Goal: Task Accomplishment & Management: Use online tool/utility

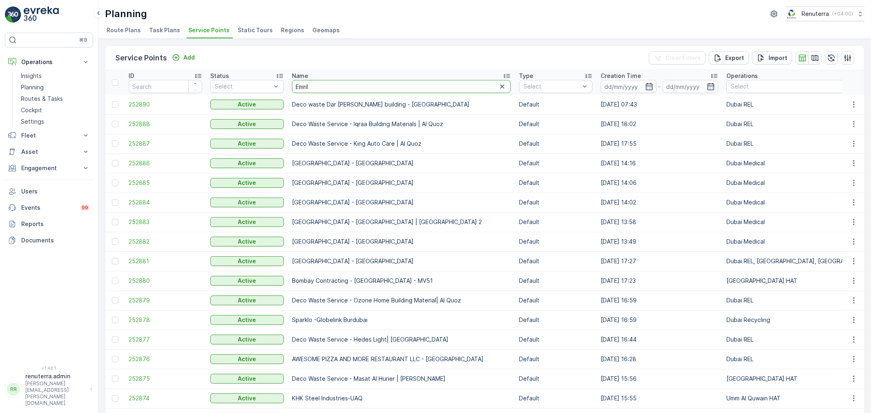
type input "Emrill"
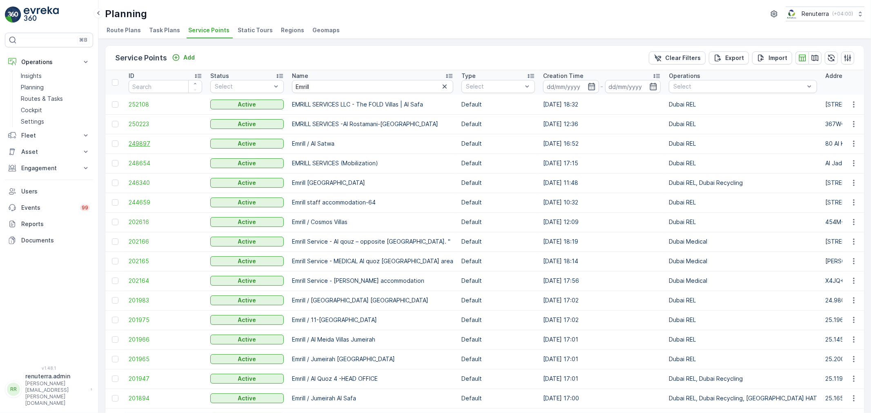
click at [147, 142] on span "249897" at bounding box center [166, 144] width 74 height 8
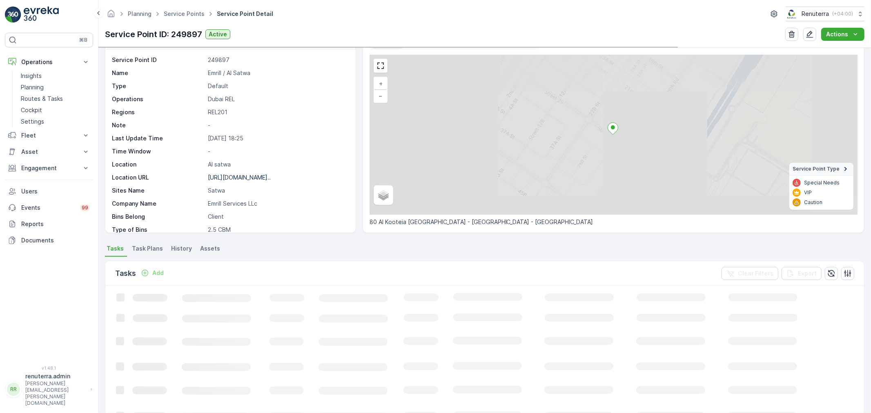
scroll to position [45, 0]
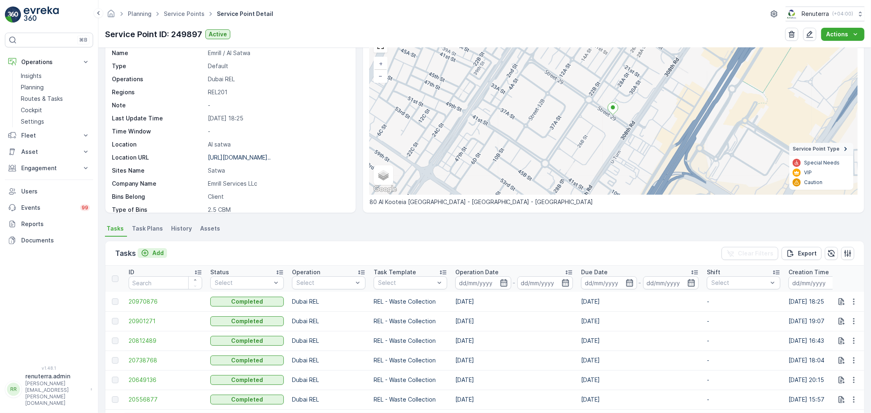
click at [152, 253] on p "Add" at bounding box center [157, 253] width 11 height 8
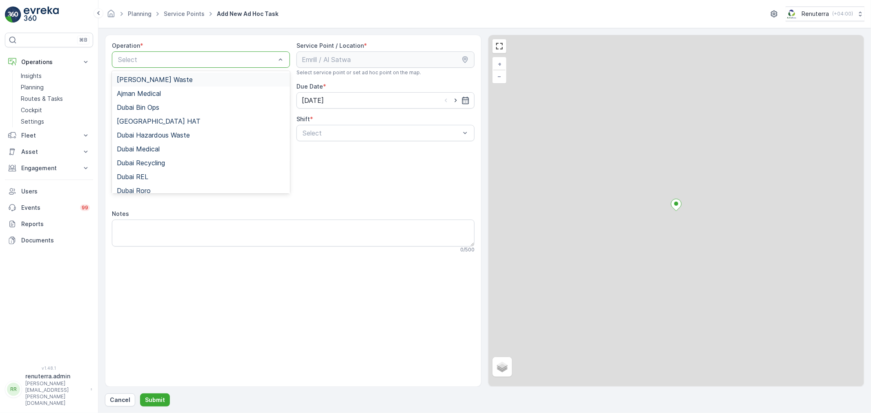
click at [167, 62] on div at bounding box center [196, 59] width 159 height 7
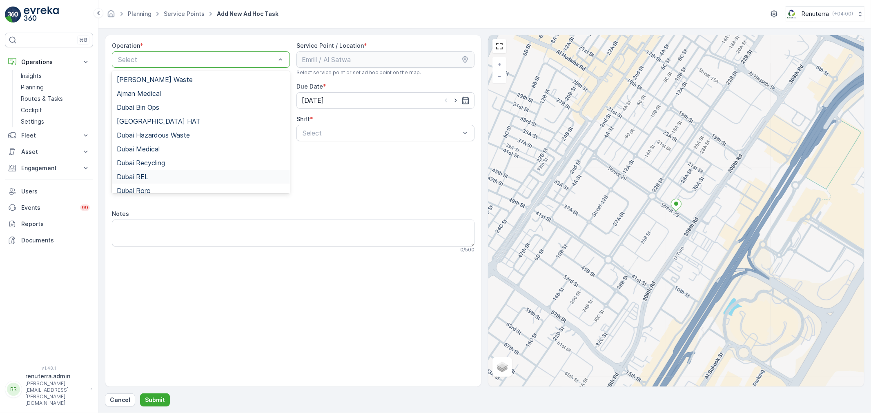
click at [167, 180] on div "Dubai REL" at bounding box center [201, 177] width 178 height 14
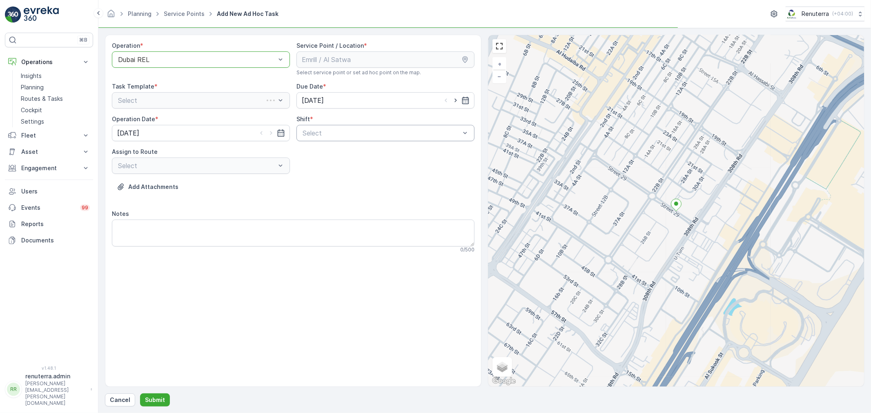
drag, startPoint x: 339, startPoint y: 144, endPoint x: 338, endPoint y: 139, distance: 5.6
click at [339, 143] on div "Operation * option Dubai REL, selected. Dubai REL Service Point / Location * Se…" at bounding box center [293, 151] width 363 height 218
click at [336, 136] on div at bounding box center [381, 132] width 159 height 7
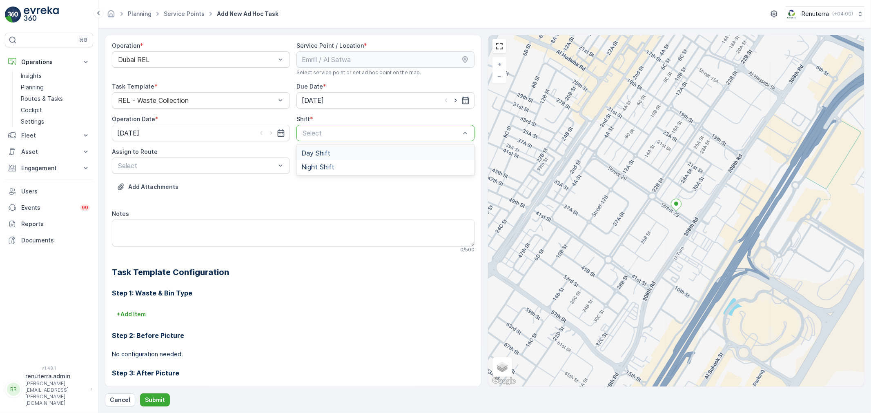
click at [355, 158] on div "Day Shift" at bounding box center [385, 153] width 178 height 14
click at [336, 129] on div "Day Shift" at bounding box center [385, 133] width 178 height 16
click at [333, 169] on div "Night Shift" at bounding box center [385, 166] width 168 height 7
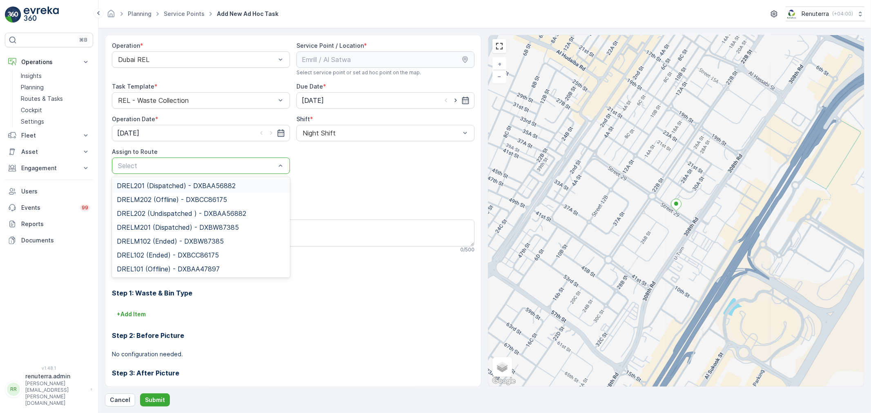
click at [263, 164] on div at bounding box center [196, 165] width 159 height 7
type input "201"
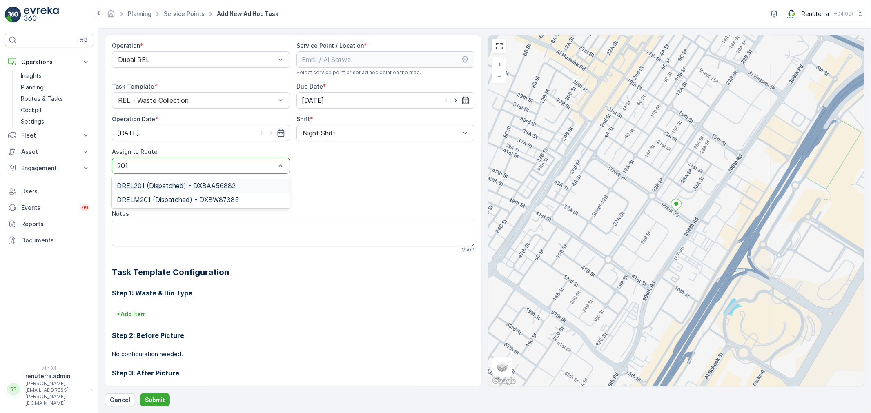
click at [243, 189] on div "DREL201 (Dispatched) - DXBAA56882" at bounding box center [201, 186] width 178 height 14
click at [153, 398] on p "Submit" at bounding box center [155, 400] width 20 height 8
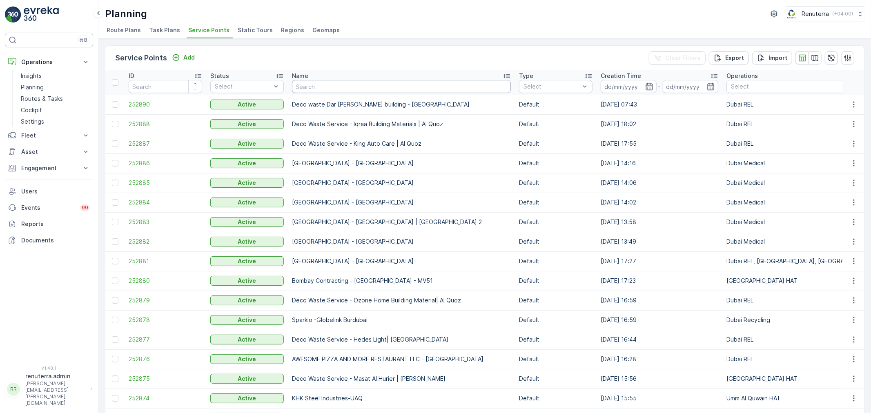
click at [324, 88] on input "text" at bounding box center [401, 86] width 219 height 13
click at [321, 91] on input "text" at bounding box center [401, 86] width 219 height 13
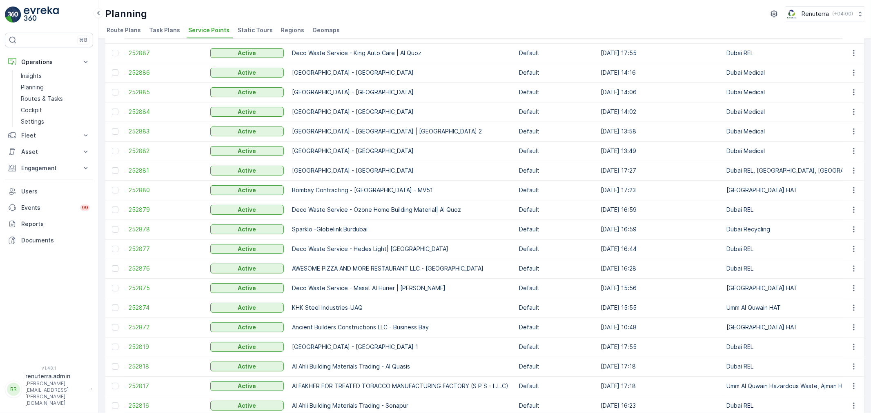
scroll to position [44, 0]
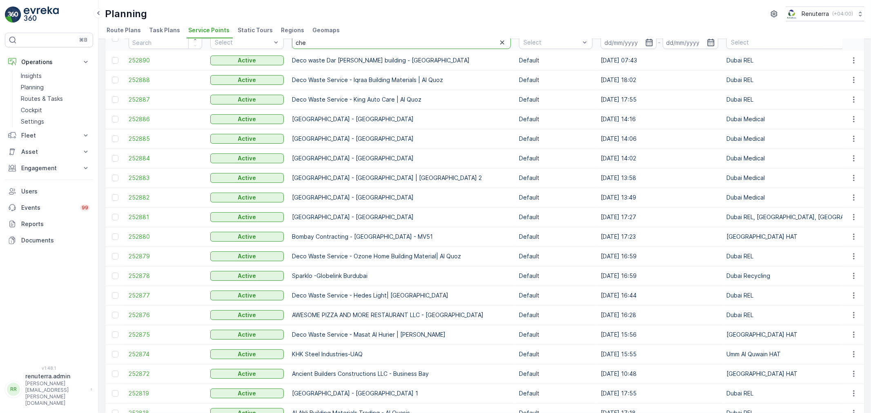
type input "ches"
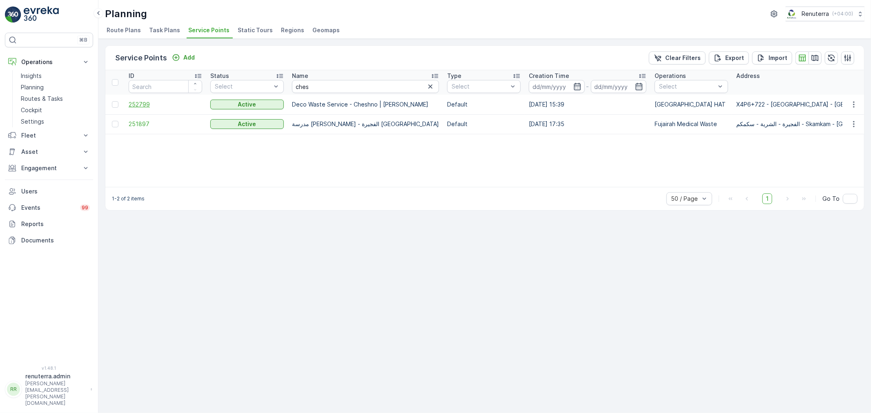
click at [133, 101] on span "252799" at bounding box center [166, 104] width 74 height 8
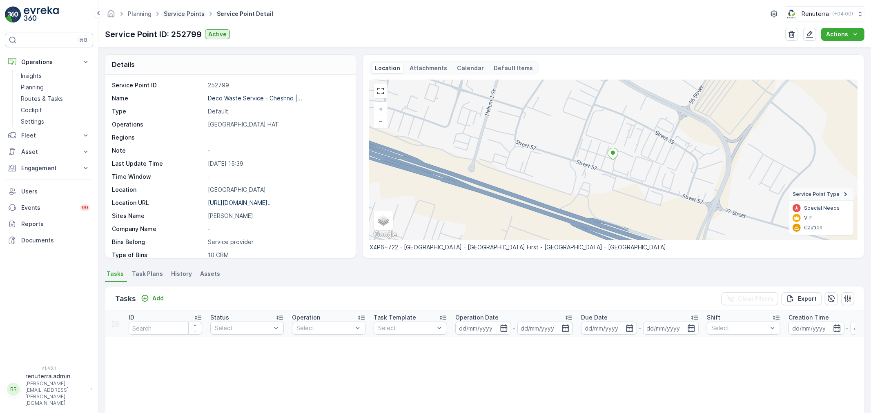
drag, startPoint x: 185, startPoint y: 23, endPoint x: 185, endPoint y: 11, distance: 11.4
click at [185, 21] on div "Planning Service Points Service Point Detail Renuterra ( +04:00 ) Service Point…" at bounding box center [484, 24] width 773 height 48
click at [185, 11] on link "Service Points" at bounding box center [184, 13] width 41 height 7
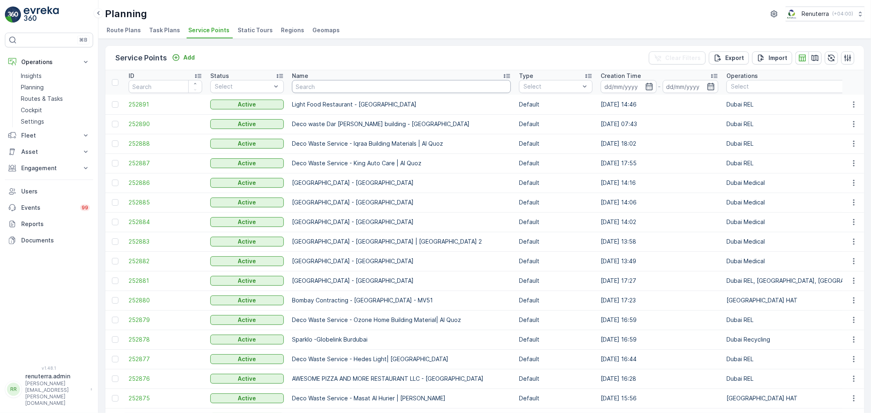
click at [344, 85] on input "text" at bounding box center [401, 86] width 219 height 13
type input "Beena"
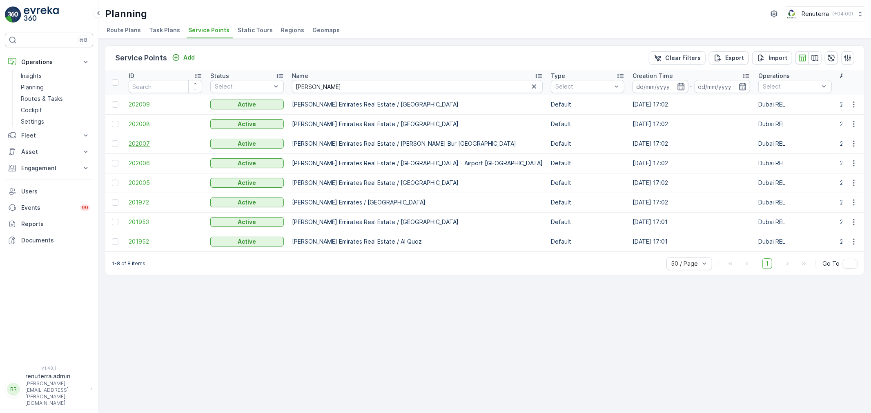
click at [141, 136] on td "202007" at bounding box center [166, 144] width 82 height 20
click at [142, 140] on span "202007" at bounding box center [166, 144] width 74 height 8
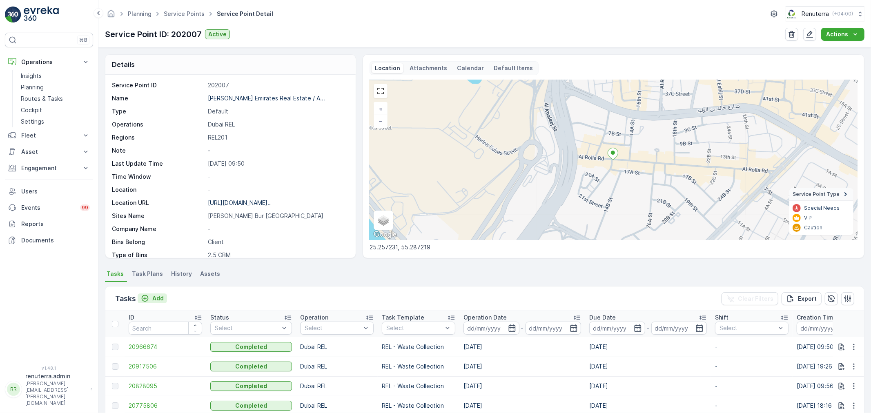
click at [165, 296] on button "Add" at bounding box center [152, 299] width 29 height 10
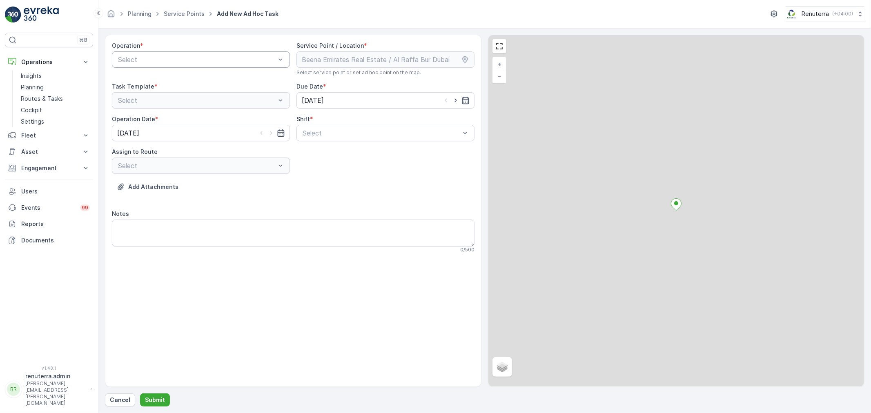
click at [165, 62] on div at bounding box center [196, 59] width 159 height 7
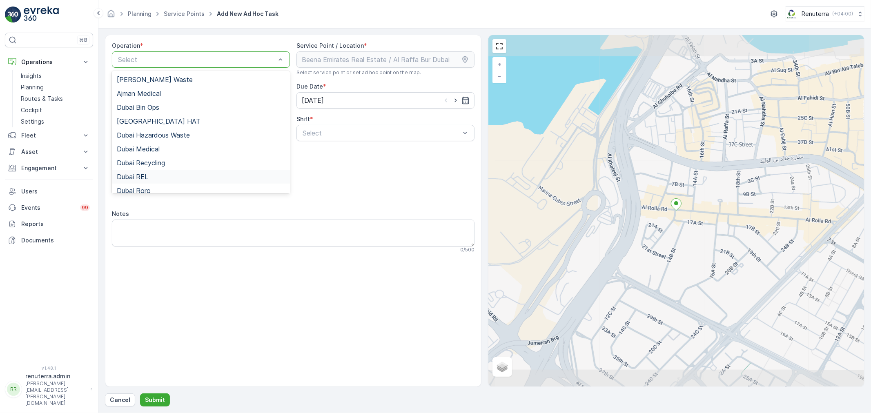
click at [145, 177] on span "Dubai REL" at bounding box center [132, 176] width 31 height 7
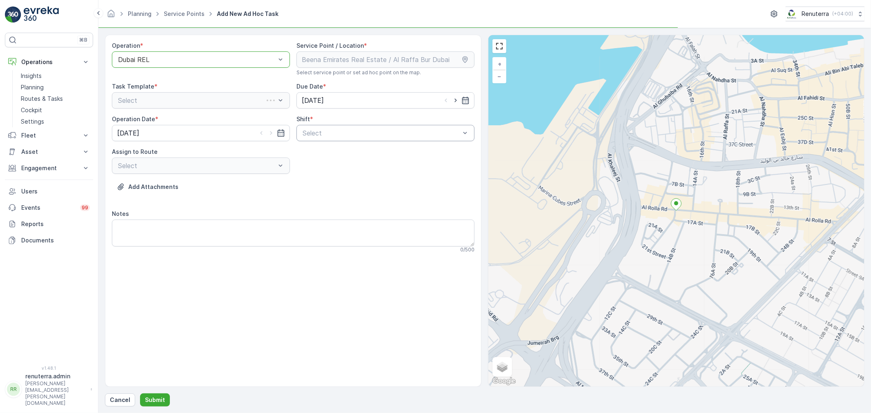
click at [363, 135] on div at bounding box center [381, 132] width 159 height 7
click at [349, 158] on div "Day Shift" at bounding box center [385, 153] width 178 height 14
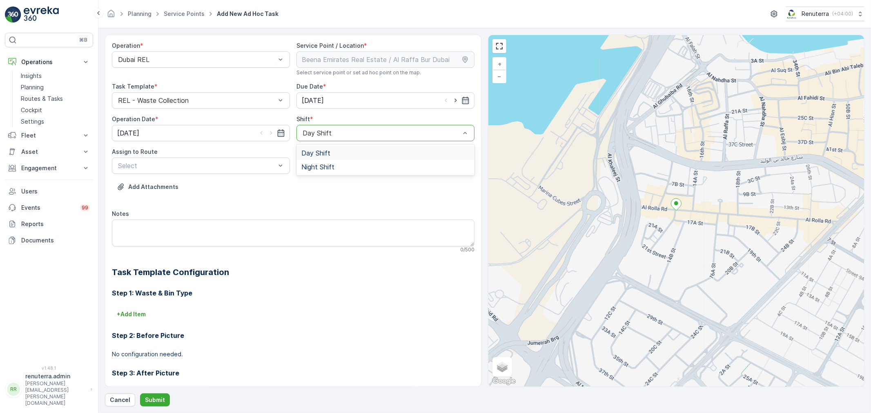
click at [323, 137] on div "Day Shift" at bounding box center [385, 133] width 178 height 16
drag, startPoint x: 328, startPoint y: 169, endPoint x: 278, endPoint y: 170, distance: 49.4
click at [328, 169] on span "Night Shift" at bounding box center [317, 166] width 33 height 7
click at [254, 168] on div at bounding box center [196, 165] width 159 height 7
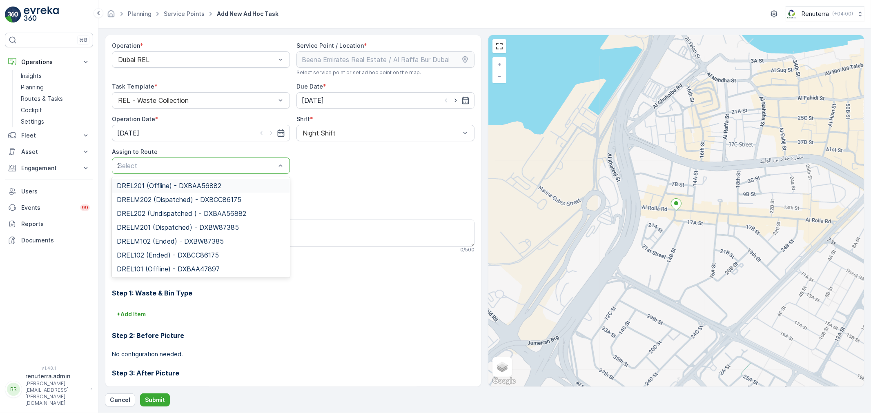
type input "201"
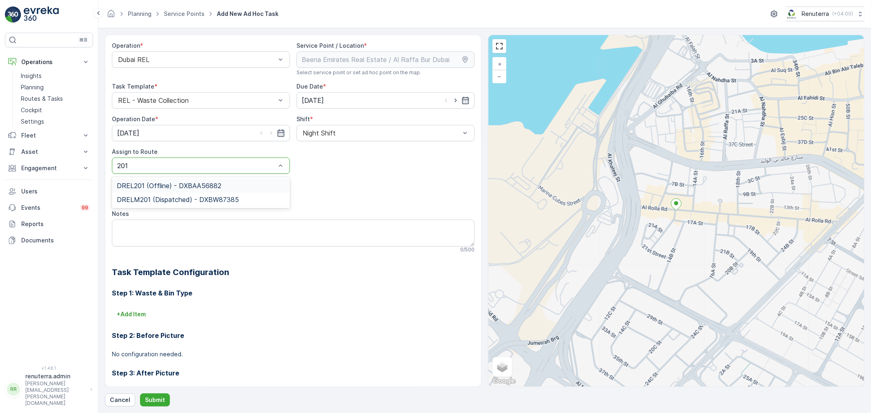
click at [238, 189] on div "DREL201 (Offline) - DXBAA56882" at bounding box center [201, 185] width 168 height 7
click at [164, 399] on button "Submit" at bounding box center [155, 400] width 30 height 13
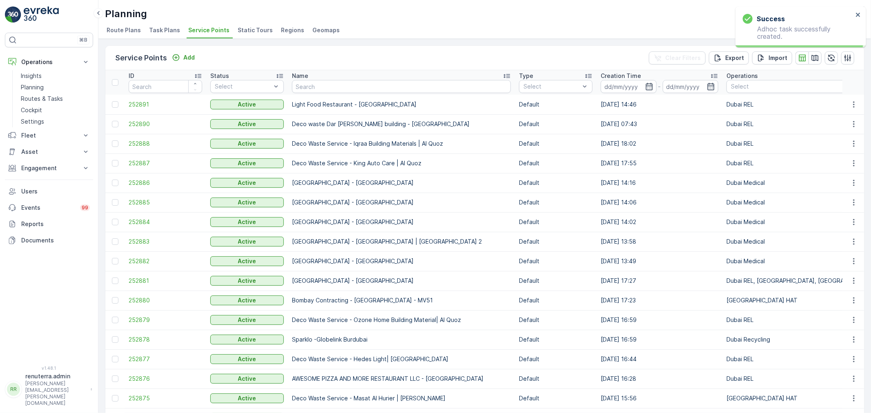
drag, startPoint x: 333, startPoint y: 73, endPoint x: 333, endPoint y: 81, distance: 8.2
click at [333, 73] on div "Name" at bounding box center [401, 76] width 219 height 8
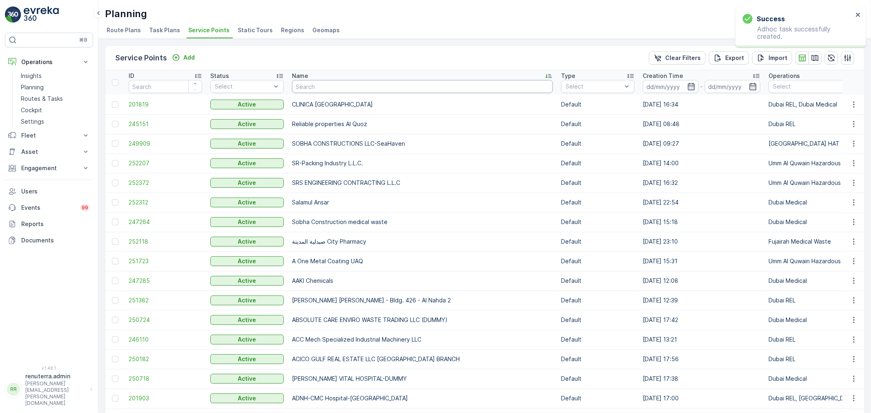
click at [320, 87] on input "text" at bounding box center [422, 86] width 261 height 13
click at [479, 75] on div "Name" at bounding box center [422, 76] width 261 height 8
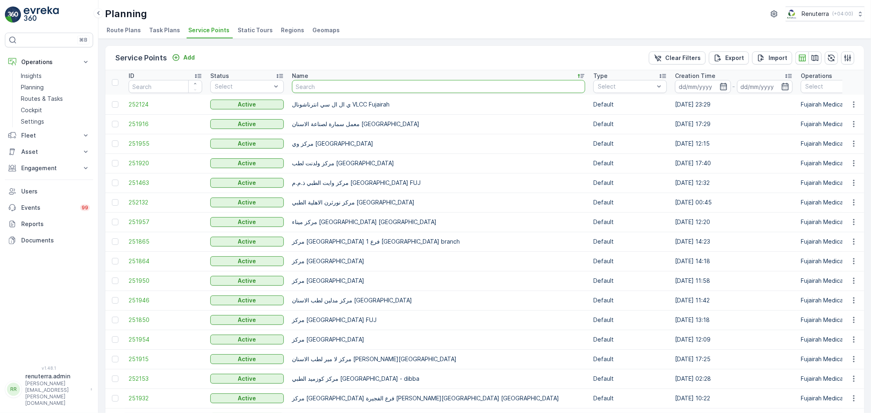
click at [305, 82] on input "text" at bounding box center [438, 86] width 293 height 13
type input "Aone"
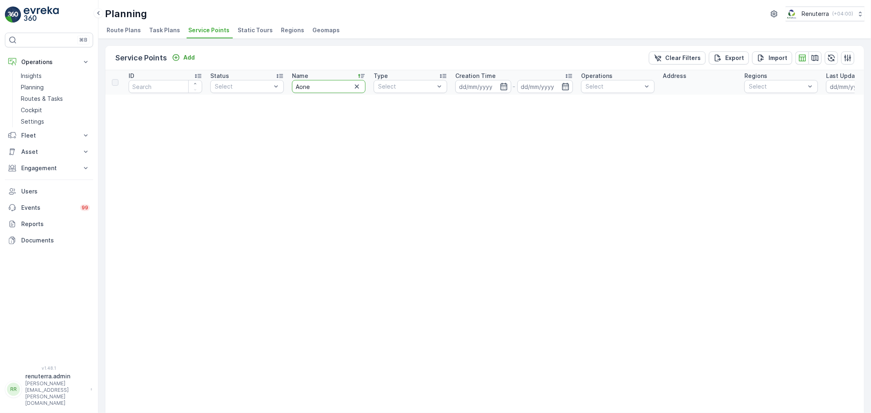
drag, startPoint x: 294, startPoint y: 85, endPoint x: 287, endPoint y: 85, distance: 6.9
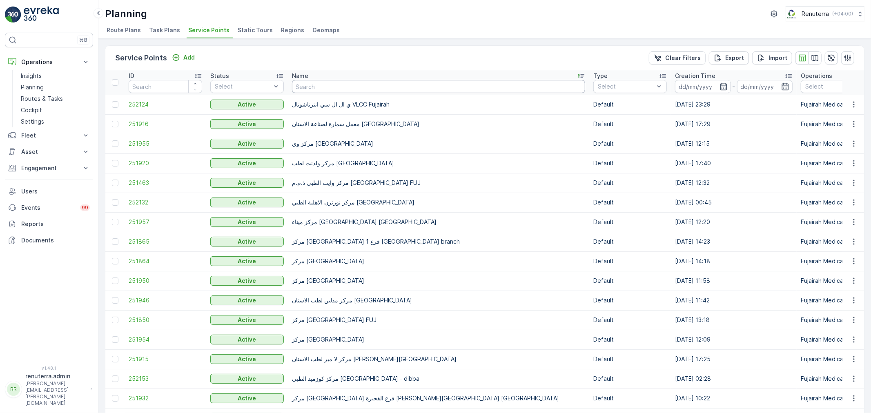
click at [294, 86] on input "text" at bounding box center [438, 86] width 293 height 13
type input "Aone"
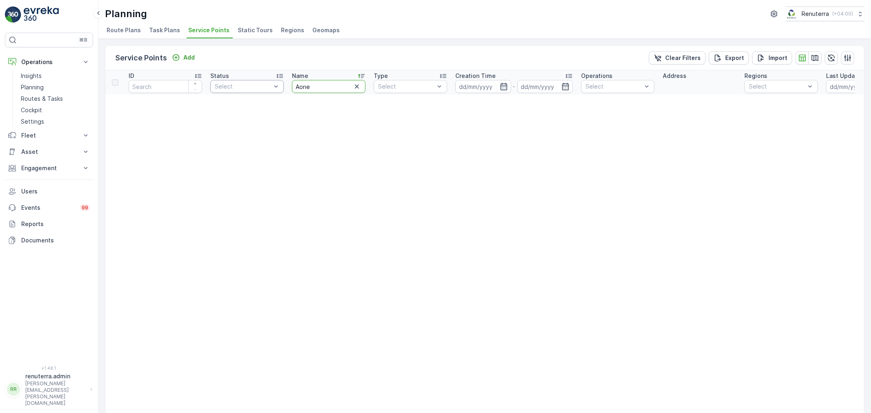
drag, startPoint x: 340, startPoint y: 88, endPoint x: 258, endPoint y: 88, distance: 82.1
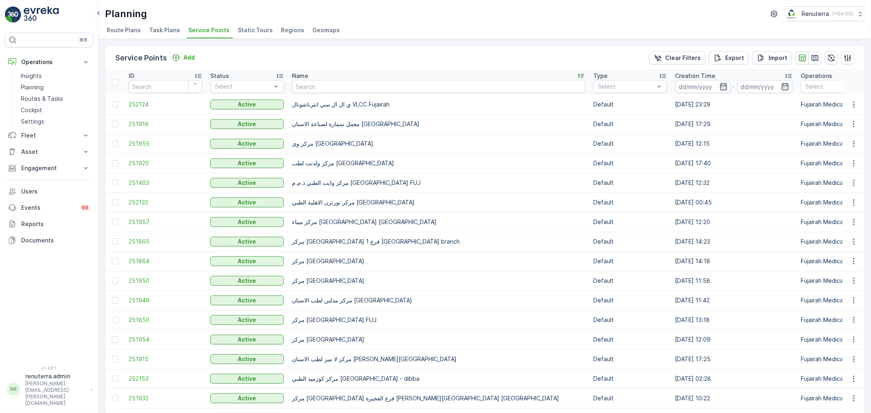
click at [320, 78] on div "Name" at bounding box center [438, 76] width 293 height 8
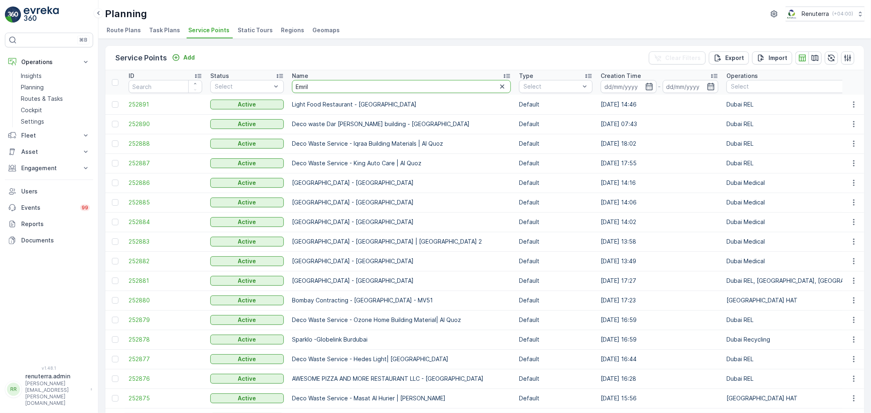
type input "Emrill"
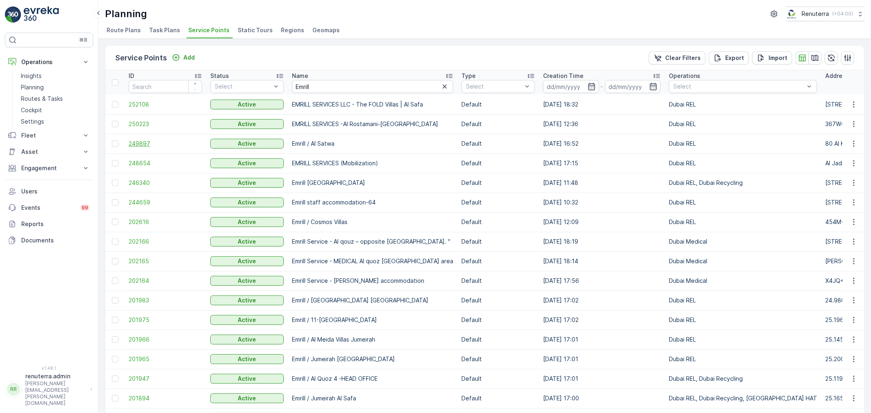
click at [156, 141] on span "249897" at bounding box center [166, 144] width 74 height 8
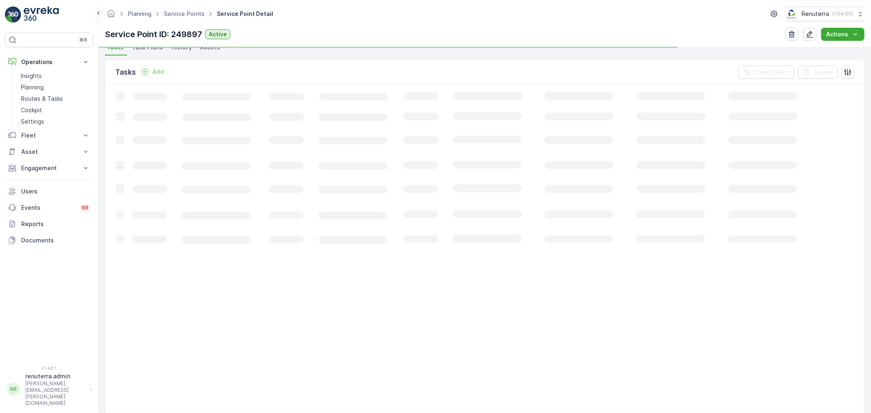
scroll to position [227, 0]
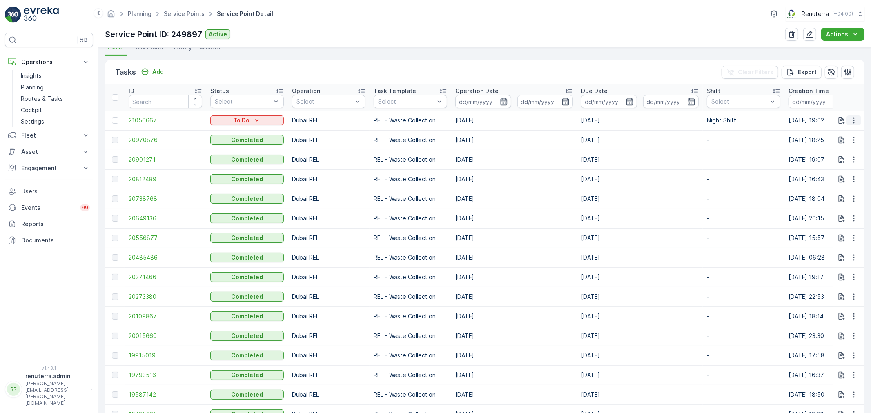
click at [851, 118] on icon "button" at bounding box center [854, 120] width 8 height 8
click at [842, 154] on span "Change Route" at bounding box center [833, 155] width 40 height 8
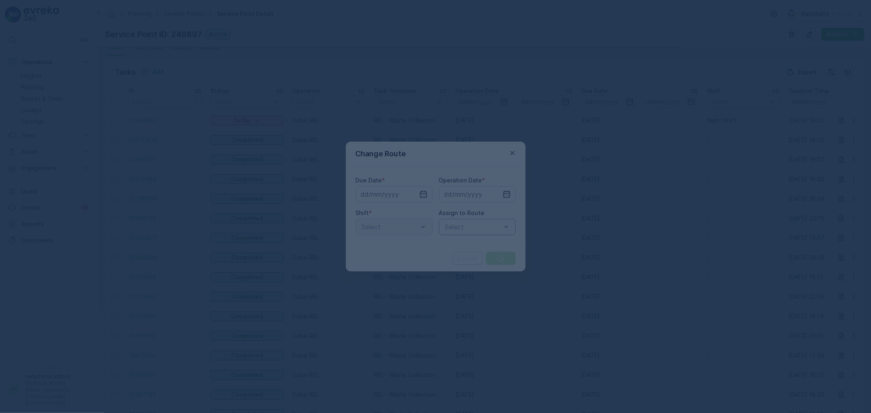
type input "[DATE]"
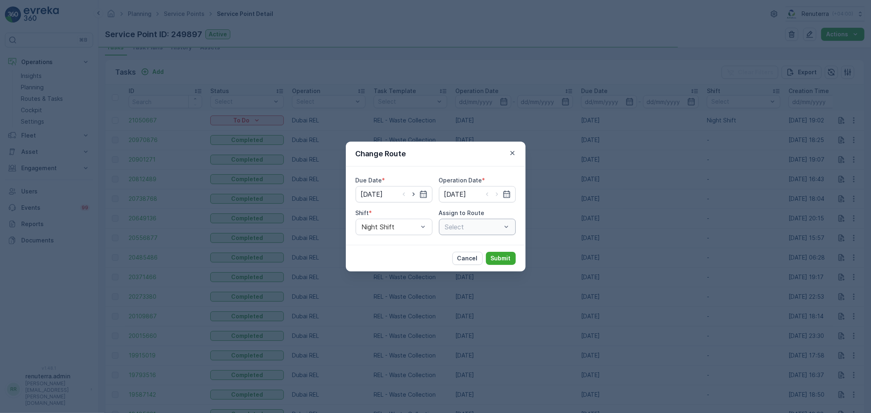
click at [471, 224] on div at bounding box center [473, 226] width 58 height 7
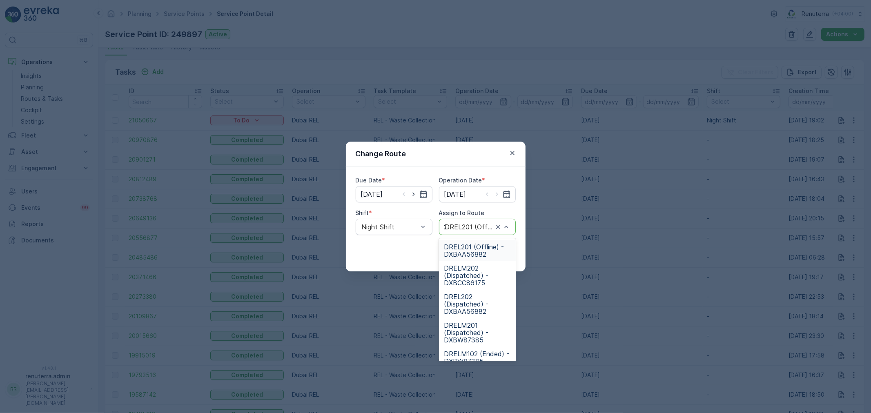
type input "201"
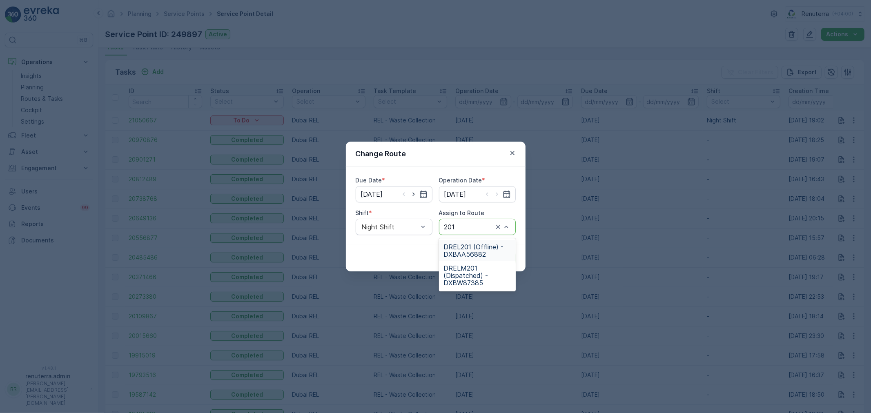
drag, startPoint x: 479, startPoint y: 257, endPoint x: 497, endPoint y: 250, distance: 18.5
click at [480, 255] on span "DREL201 (Offline) - DXBAA56882" at bounding box center [477, 250] width 67 height 15
click at [498, 255] on p "Submit" at bounding box center [501, 258] width 20 height 8
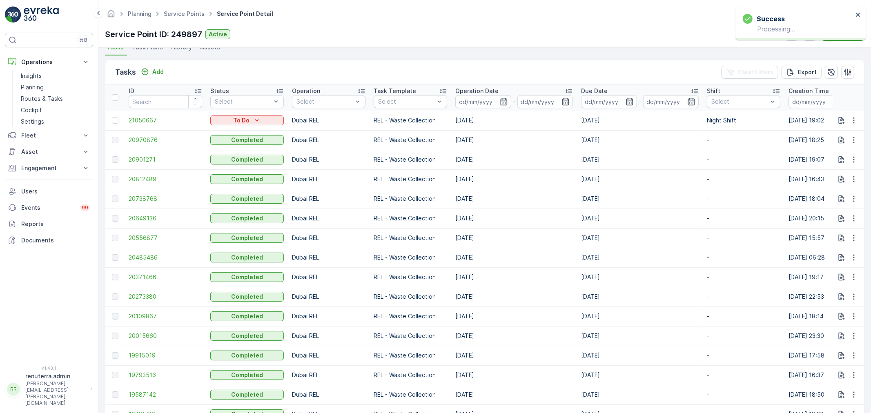
click at [183, 9] on ul "Service Points" at bounding box center [188, 14] width 53 height 12
click at [183, 10] on span "Service Points" at bounding box center [184, 14] width 44 height 8
click at [186, 14] on link "Service Points" at bounding box center [184, 13] width 41 height 7
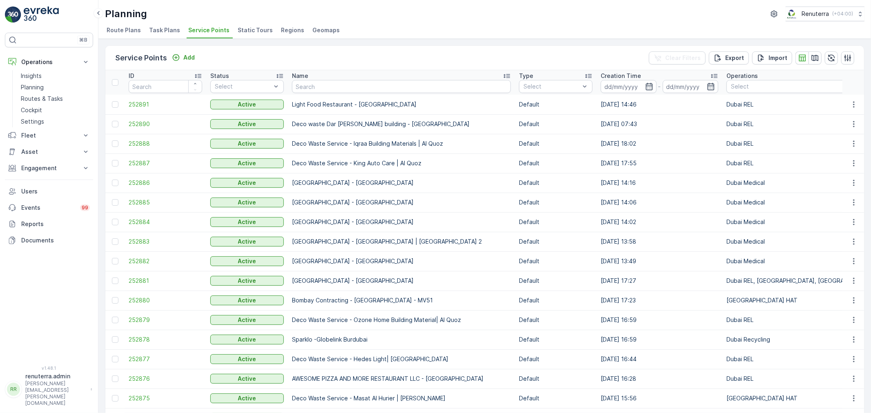
click at [308, 82] on input "text" at bounding box center [401, 86] width 219 height 13
type input "Rixos"
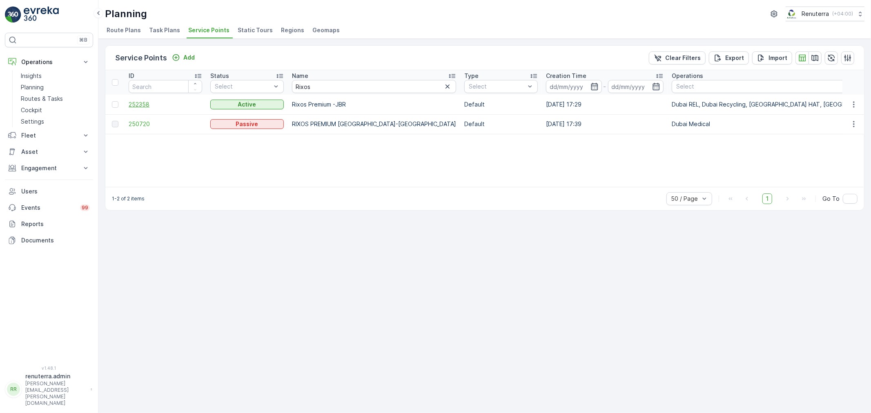
click at [168, 107] on span "252358" at bounding box center [166, 104] width 74 height 8
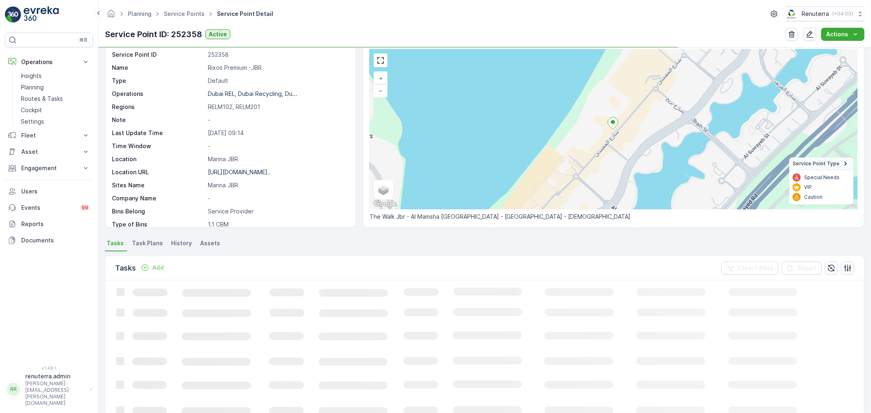
scroll to position [91, 0]
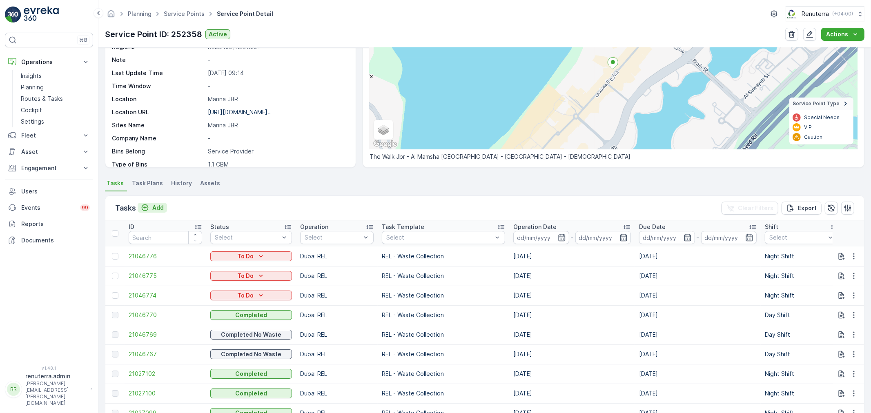
click at [162, 210] on p "Add" at bounding box center [157, 208] width 11 height 8
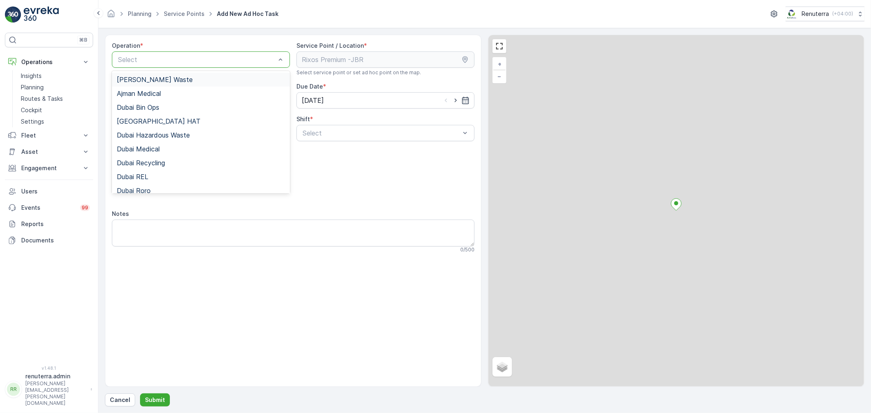
click at [159, 62] on div at bounding box center [196, 59] width 159 height 7
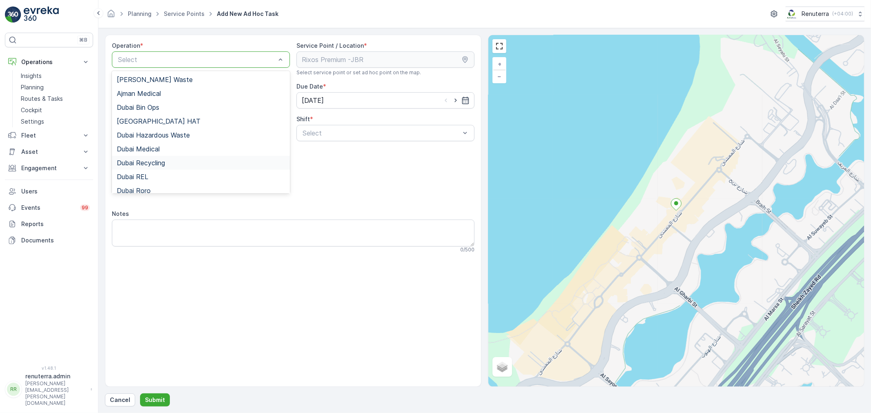
click at [160, 160] on span "Dubai Recycling" at bounding box center [141, 162] width 48 height 7
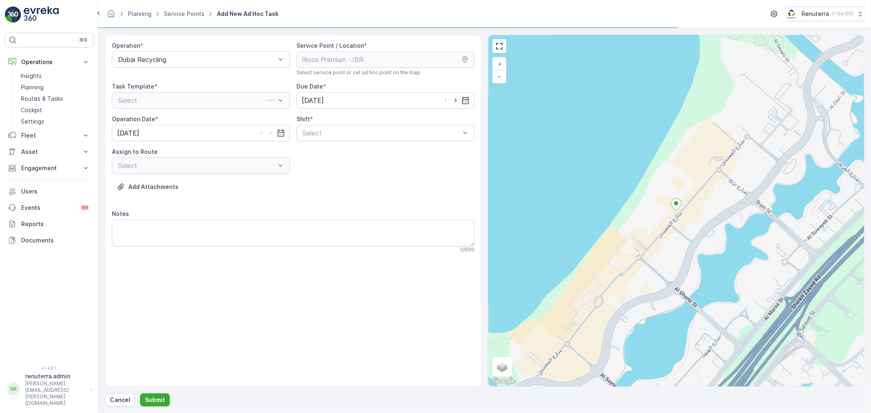
drag, startPoint x: 345, startPoint y: 142, endPoint x: 345, endPoint y: 147, distance: 5.3
click at [344, 142] on div "Operation * Dubai Recycling Service Point / Location * Select service point or …" at bounding box center [293, 151] width 363 height 218
click at [339, 138] on div "Select" at bounding box center [385, 133] width 178 height 16
click at [337, 168] on div "Night Shift" at bounding box center [385, 166] width 168 height 7
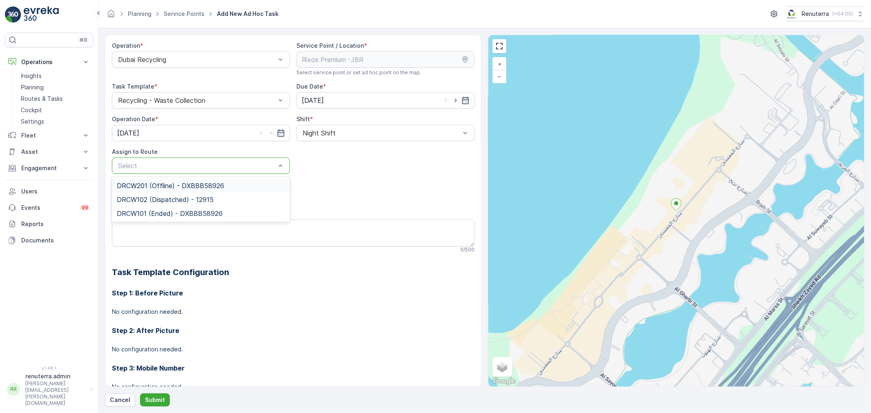
click at [229, 184] on div "DRCW201 (Offline) - DXBBB58926" at bounding box center [201, 185] width 168 height 7
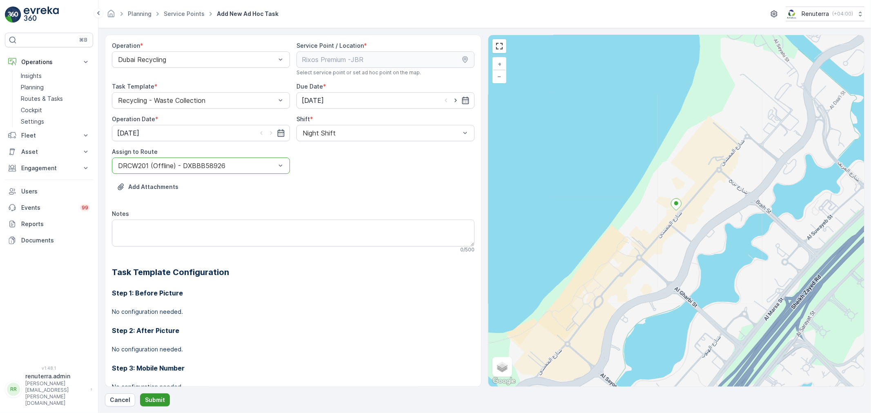
click at [152, 399] on p "Submit" at bounding box center [155, 400] width 20 height 8
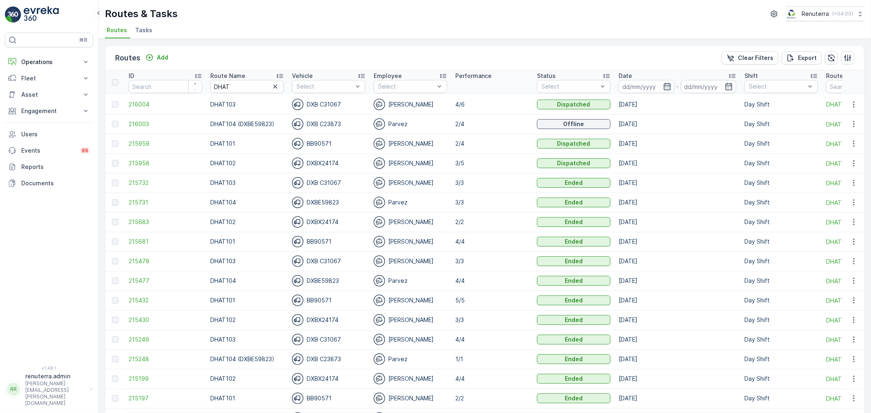
scroll to position [44, 0]
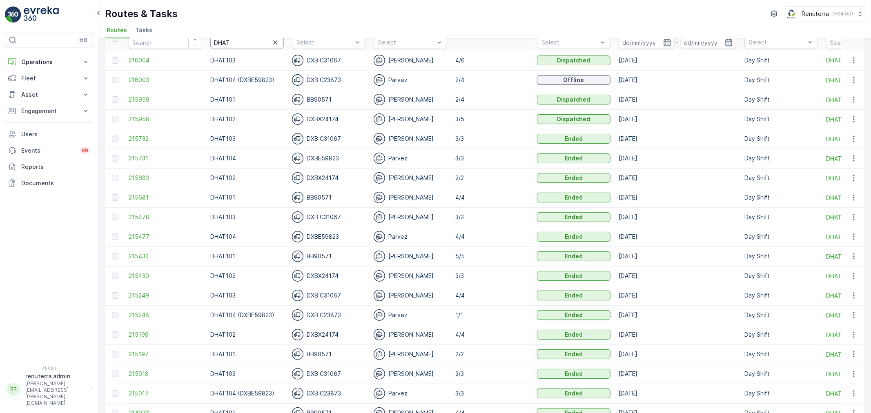
click at [196, 43] on tr "ID Route Name DHAT Vehicle Select Employee Select Performance Status Select Dat…" at bounding box center [556, 38] width 902 height 25
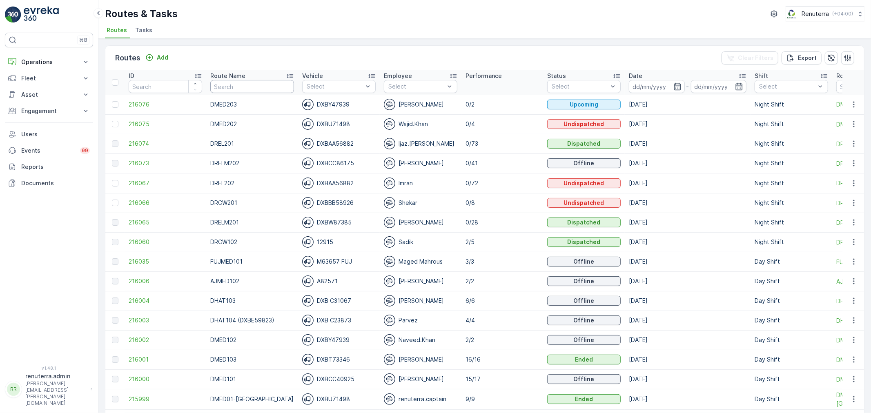
click at [243, 83] on input "text" at bounding box center [252, 86] width 84 height 13
type input "DREL"
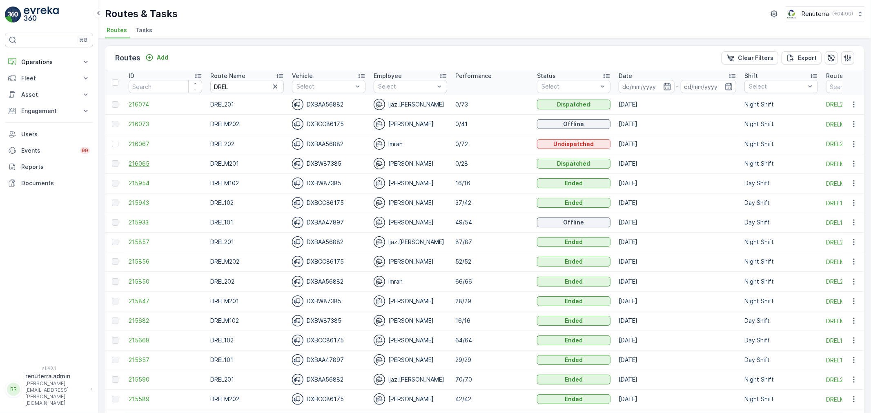
click at [148, 160] on span "216065" at bounding box center [166, 164] width 74 height 8
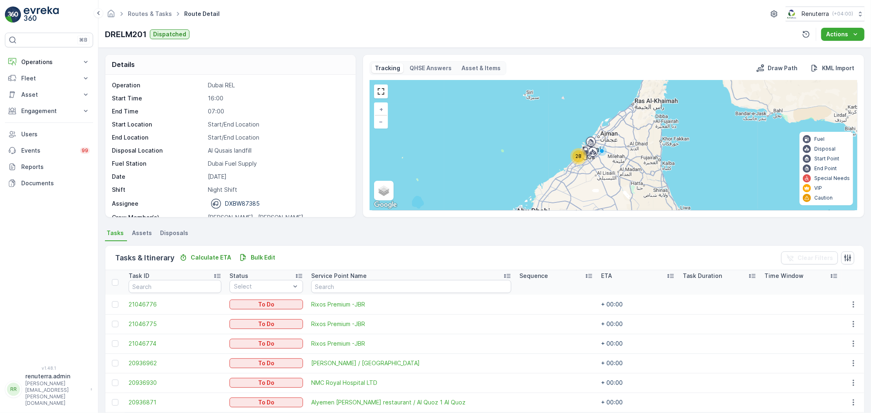
click at [576, 160] on div "28" at bounding box center [579, 156] width 12 height 12
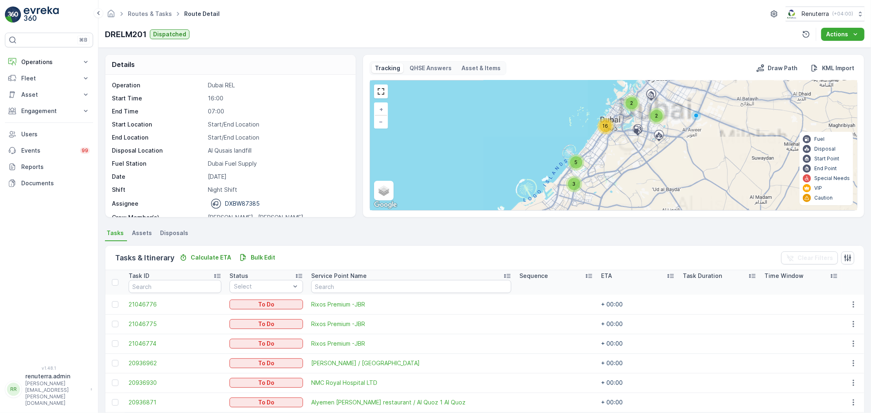
click at [602, 129] on div "16" at bounding box center [605, 126] width 12 height 12
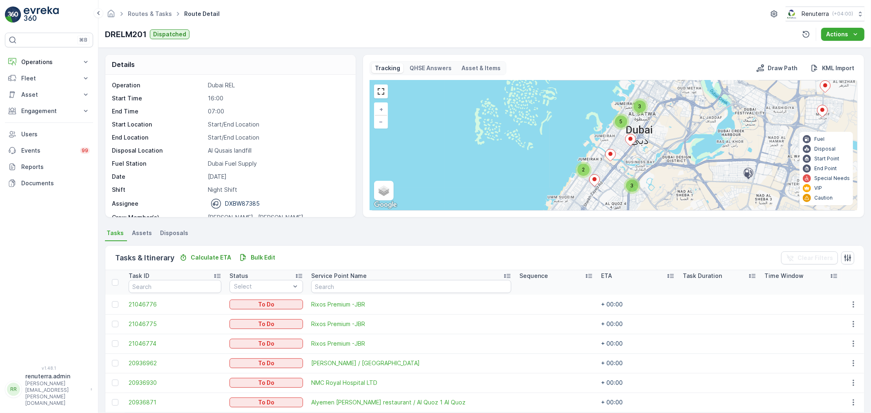
click at [583, 165] on div "2" at bounding box center [583, 170] width 12 height 12
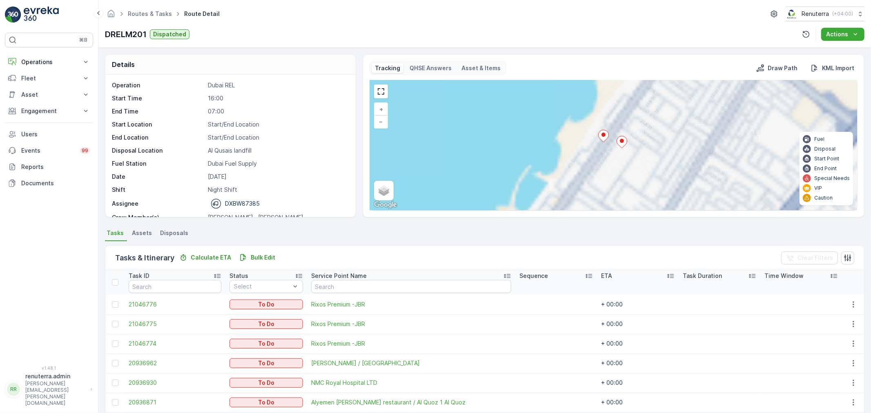
drag, startPoint x: 610, startPoint y: 178, endPoint x: 591, endPoint y: 131, distance: 50.2
click at [591, 131] on div "3 2 2 + − Satellite Roadmap Terrain Hybrid Leaflet Keyboard shortcuts Map Data …" at bounding box center [613, 145] width 487 height 130
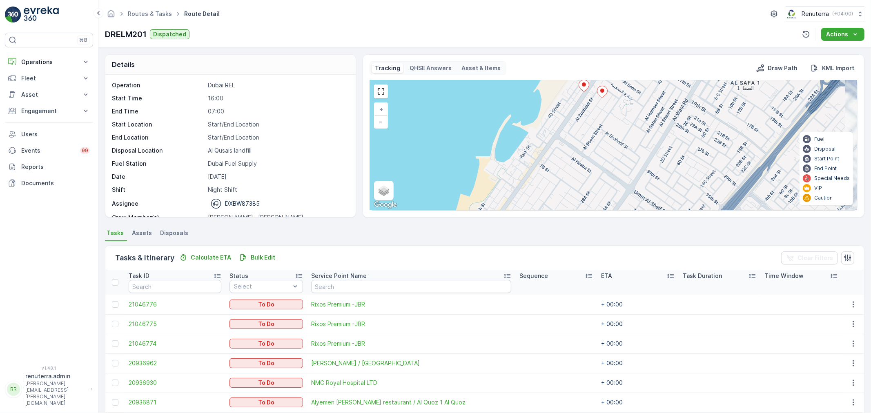
click at [581, 86] on icon at bounding box center [584, 86] width 10 height 12
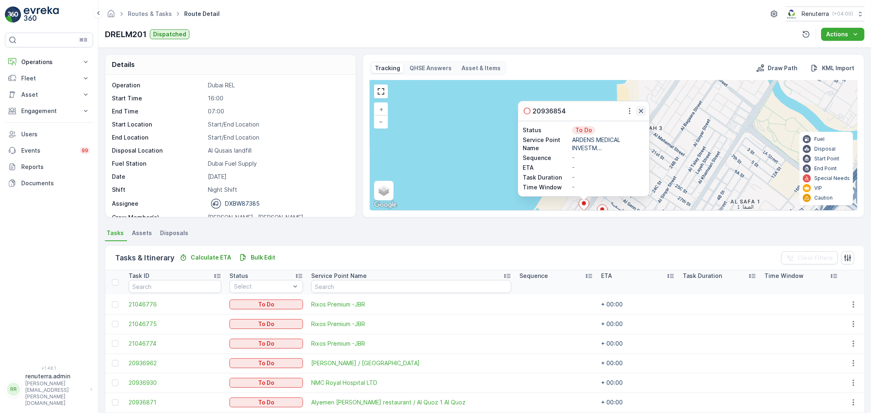
click at [642, 111] on icon "button" at bounding box center [641, 111] width 4 height 4
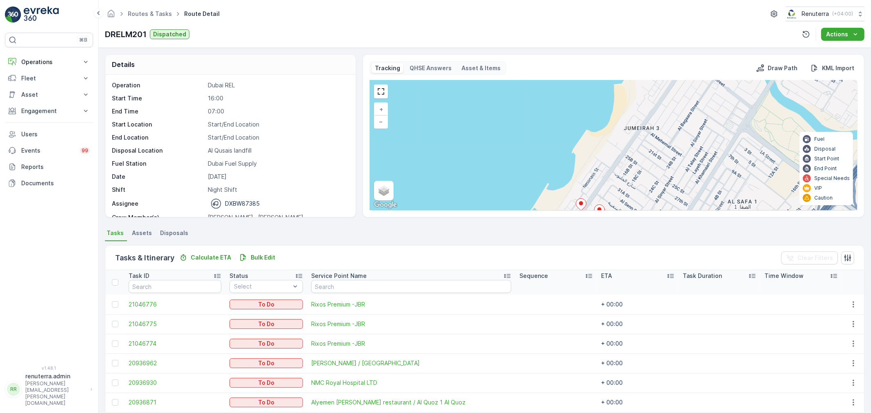
drag, startPoint x: 626, startPoint y: 186, endPoint x: 525, endPoint y: 200, distance: 102.3
click at [615, 123] on div "3 2 2 + − Satellite Roadmap Terrain Hybrid Leaflet Keyboard shortcuts Map Data …" at bounding box center [613, 145] width 487 height 130
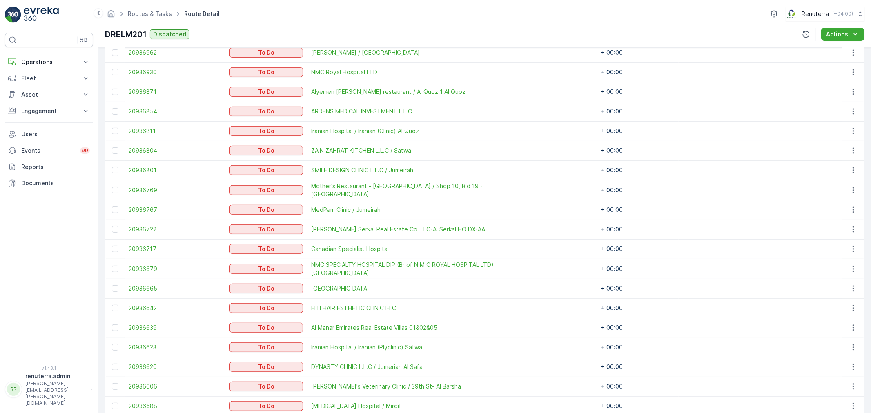
scroll to position [363, 0]
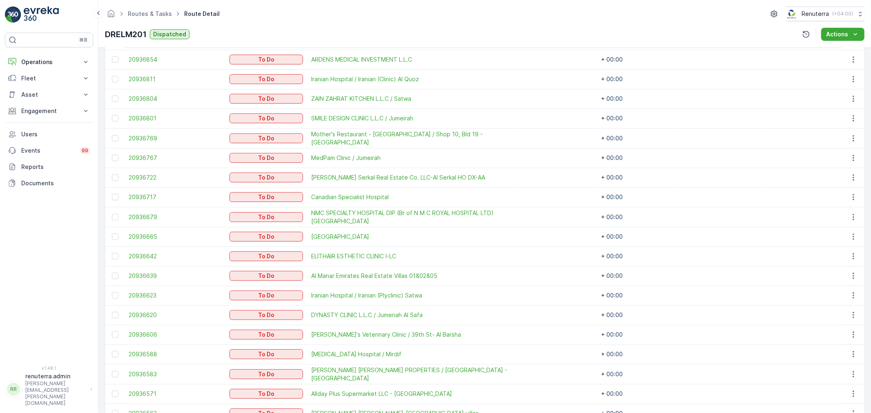
click at [110, 252] on td at bounding box center [114, 257] width 19 height 20
click at [113, 255] on div at bounding box center [115, 256] width 7 height 7
click at [112, 253] on input "checkbox" at bounding box center [112, 253] width 0 height 0
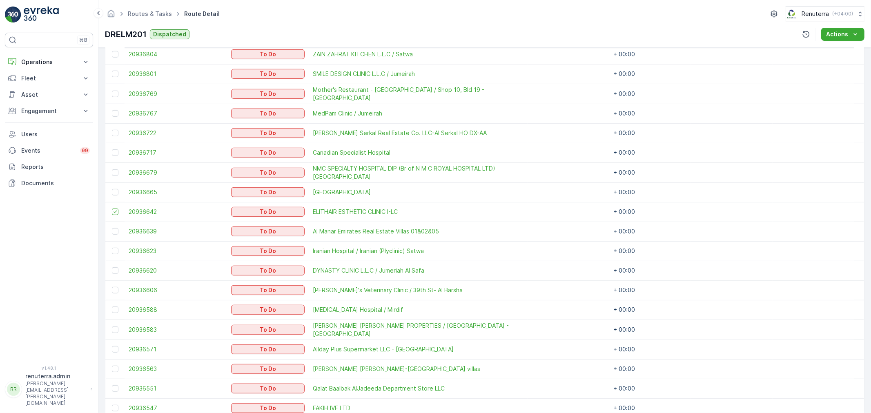
scroll to position [408, 0]
click at [116, 268] on div at bounding box center [115, 269] width 7 height 7
click at [112, 266] on input "checkbox" at bounding box center [112, 266] width 0 height 0
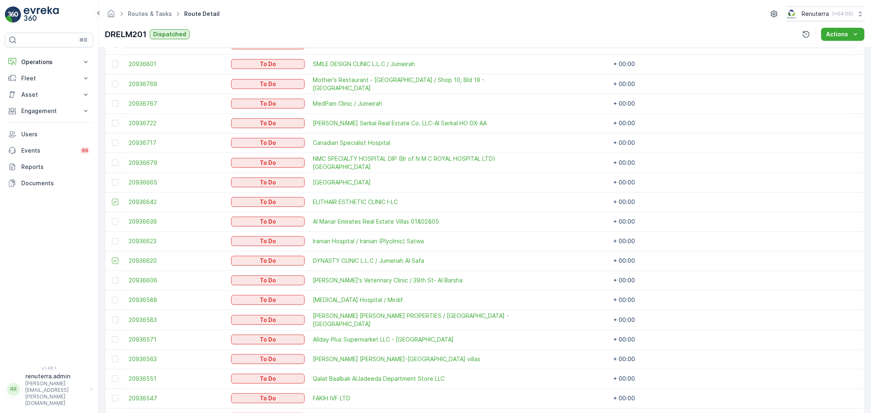
scroll to position [465, 0]
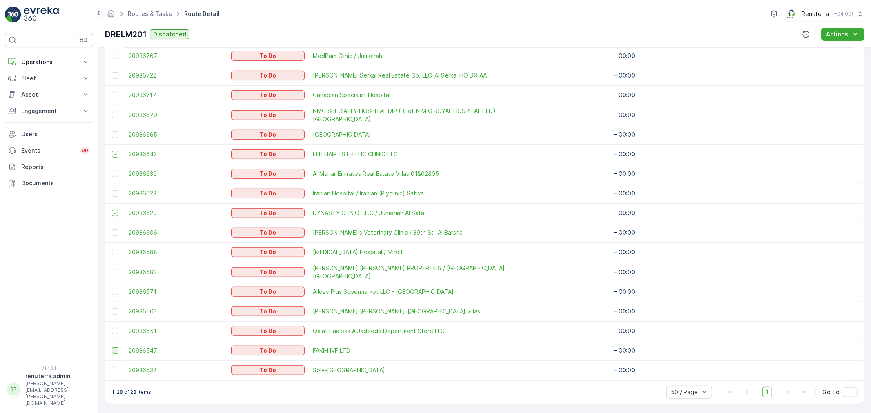
click at [115, 350] on div at bounding box center [115, 351] width 7 height 7
click at [112, 348] on input "checkbox" at bounding box center [112, 348] width 0 height 0
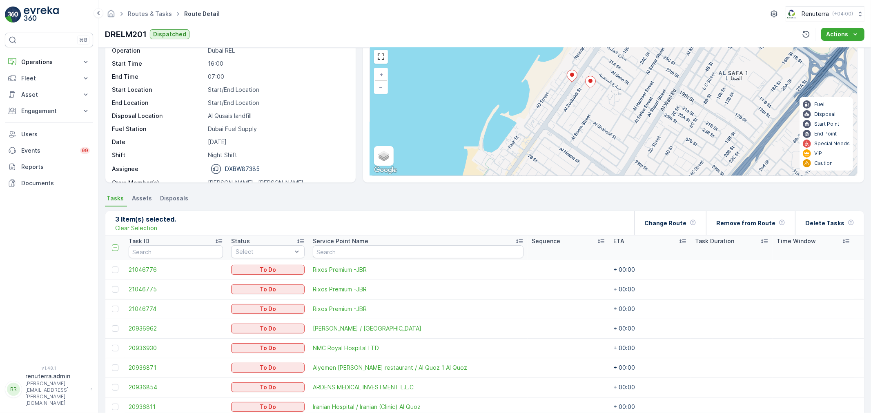
scroll to position [11, 0]
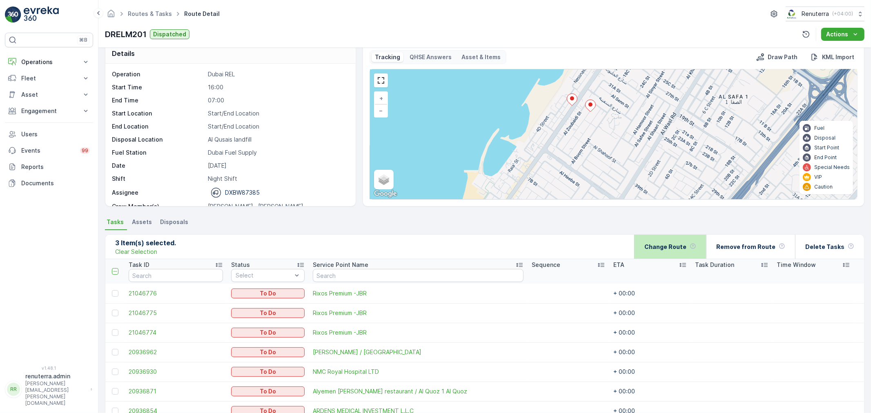
click at [662, 250] on p "Change Route" at bounding box center [665, 247] width 42 height 8
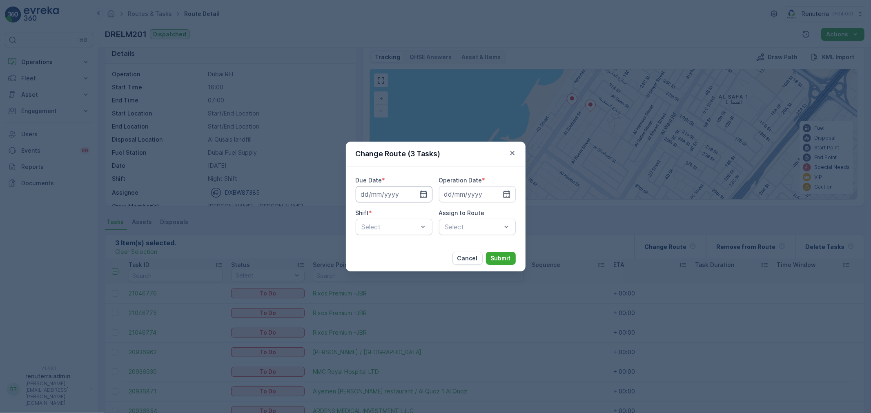
click at [397, 197] on input at bounding box center [394, 194] width 77 height 16
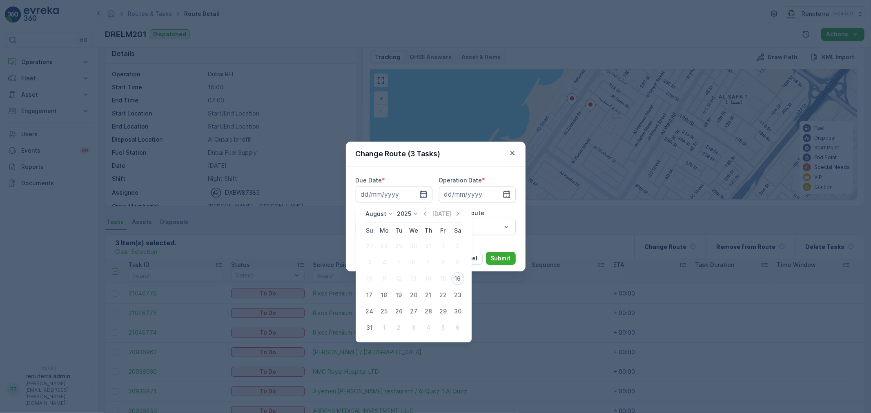
click at [452, 278] on div "16" at bounding box center [457, 278] width 13 height 13
type input "[DATE]"
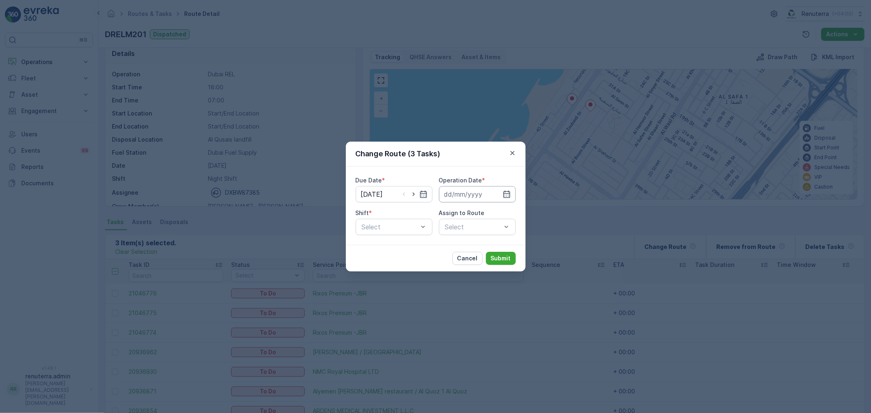
click at [472, 199] on input at bounding box center [477, 194] width 77 height 16
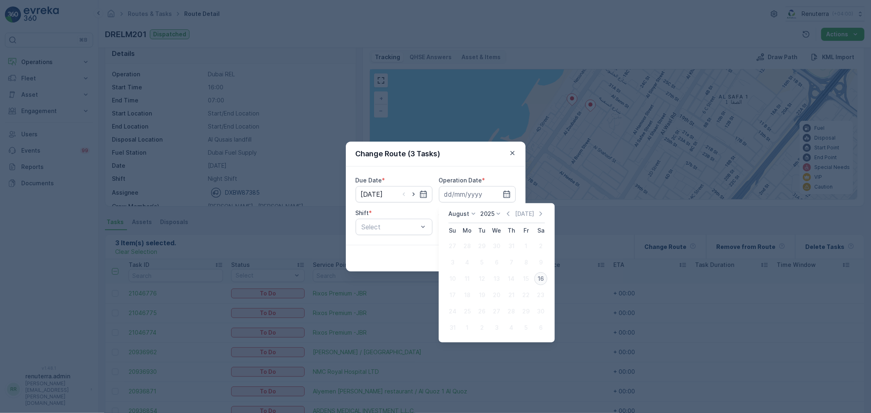
click at [537, 279] on div "16" at bounding box center [540, 278] width 13 height 13
type input "[DATE]"
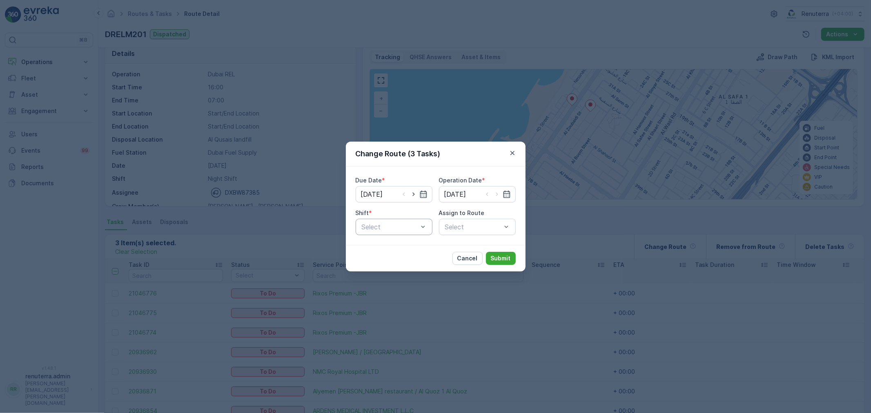
click at [364, 228] on div at bounding box center [390, 226] width 58 height 7
click at [395, 250] on div "Day Shift" at bounding box center [394, 246] width 67 height 7
click at [468, 219] on div "Select" at bounding box center [477, 227] width 77 height 16
click at [381, 232] on div "Day Shift" at bounding box center [394, 227] width 77 height 16
click at [390, 261] on span "Night Shift" at bounding box center [377, 260] width 33 height 7
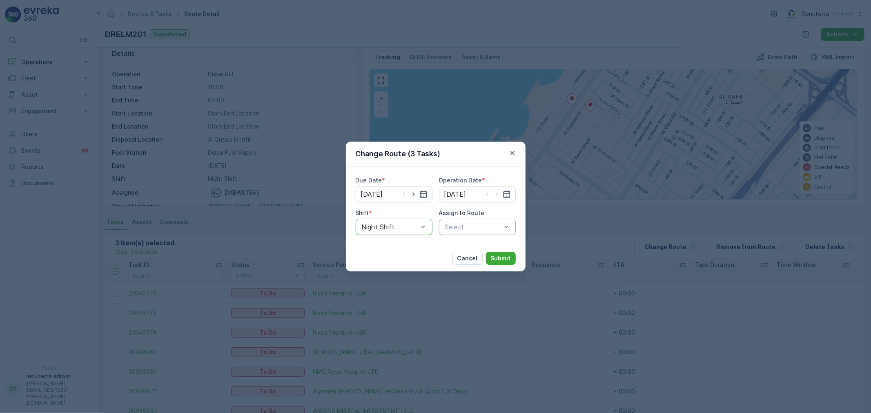
click at [468, 219] on div "Select" at bounding box center [477, 227] width 77 height 16
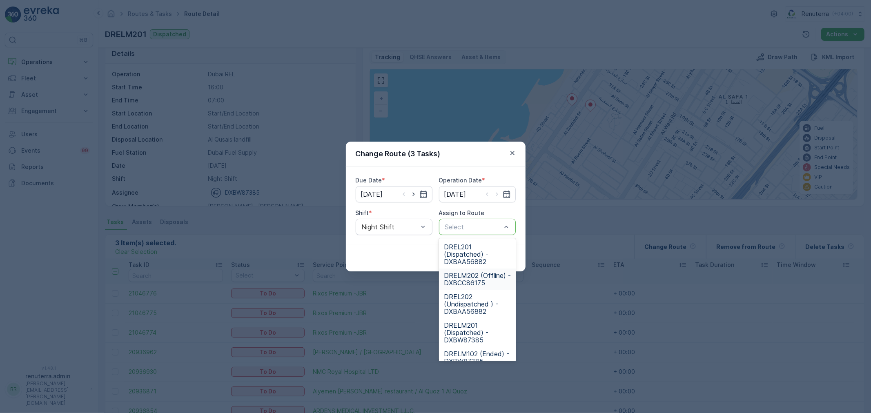
click at [467, 270] on div "DRELM202 (Offline) - DXBCC86175" at bounding box center [477, 279] width 77 height 21
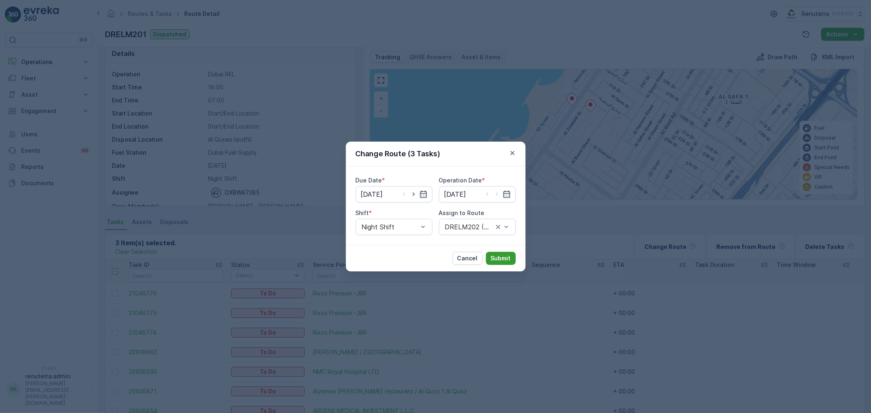
click at [501, 255] on p "Submit" at bounding box center [501, 258] width 20 height 8
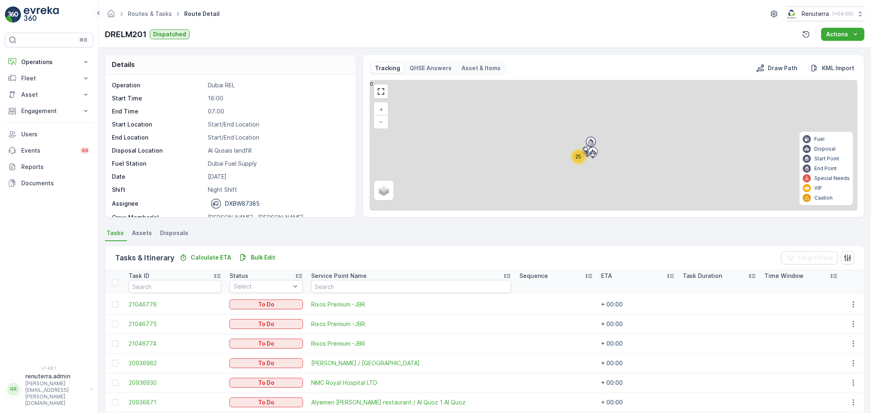
click at [572, 160] on div "25" at bounding box center [578, 157] width 16 height 16
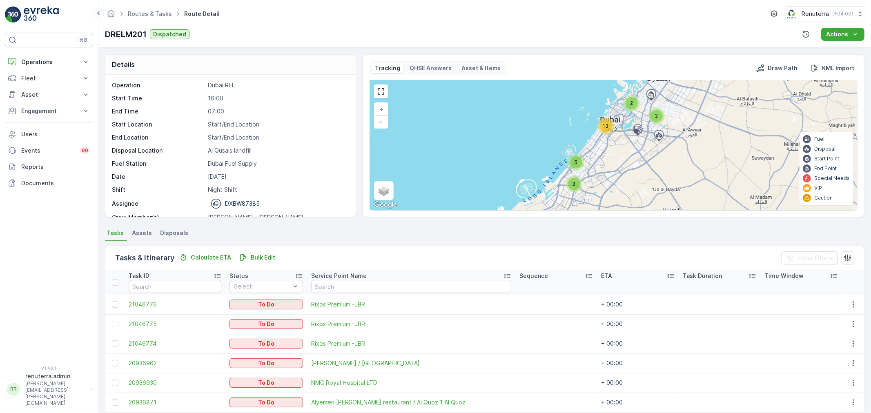
click at [603, 127] on span "13" at bounding box center [606, 126] width 6 height 6
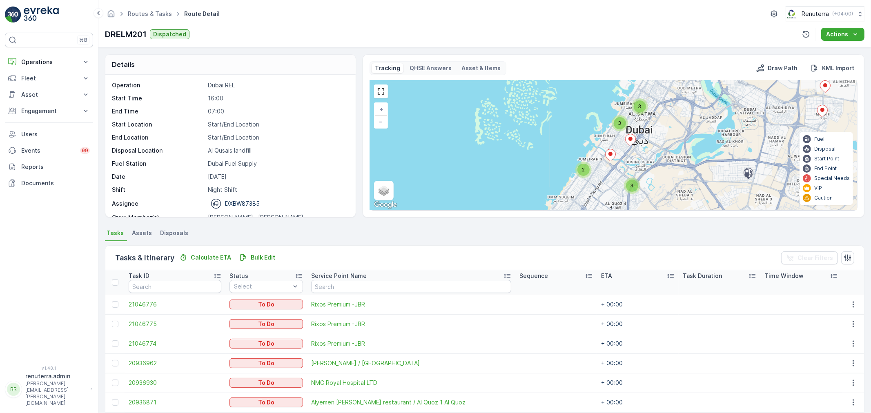
click at [585, 168] on div "2" at bounding box center [583, 170] width 12 height 12
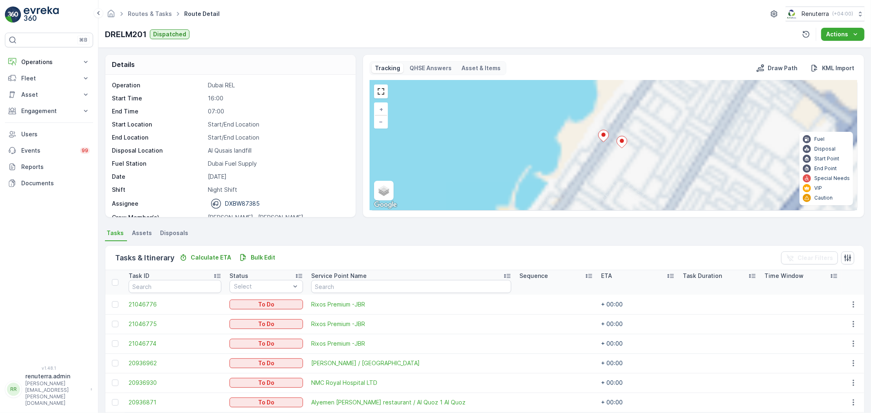
click at [624, 145] on icon at bounding box center [622, 142] width 10 height 12
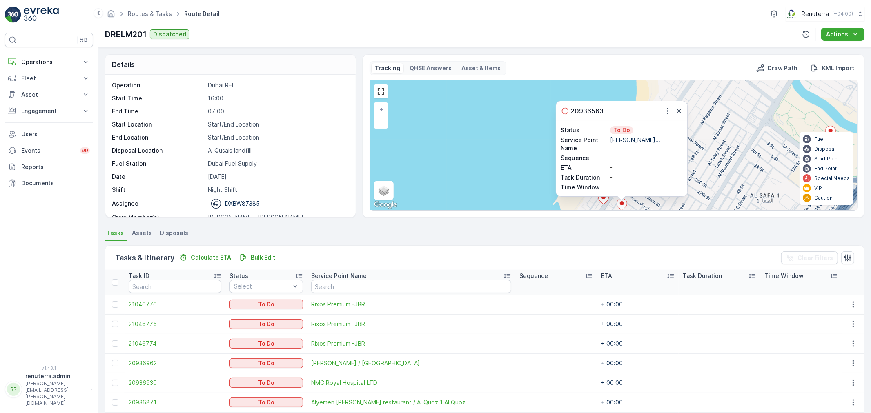
click at [660, 111] on div "20936563" at bounding box center [621, 111] width 131 height 20
click at [663, 109] on button "button" at bounding box center [668, 111] width 10 height 10
click at [661, 131] on span "Change Route" at bounding box center [650, 135] width 40 height 8
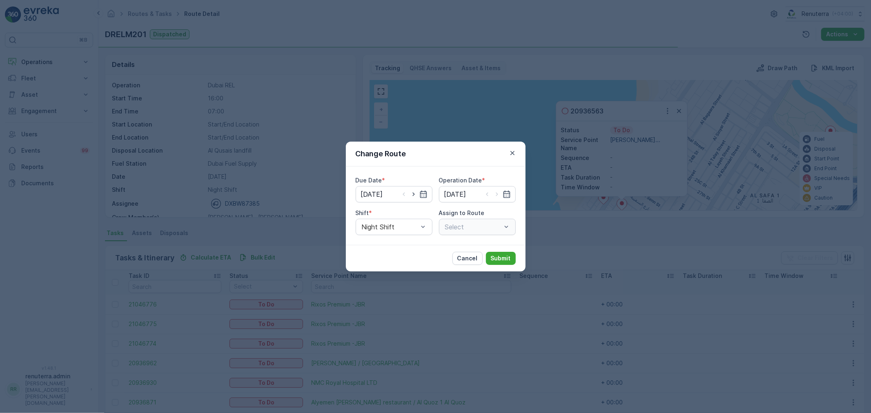
type input "[DATE]"
click at [455, 223] on div at bounding box center [473, 226] width 58 height 7
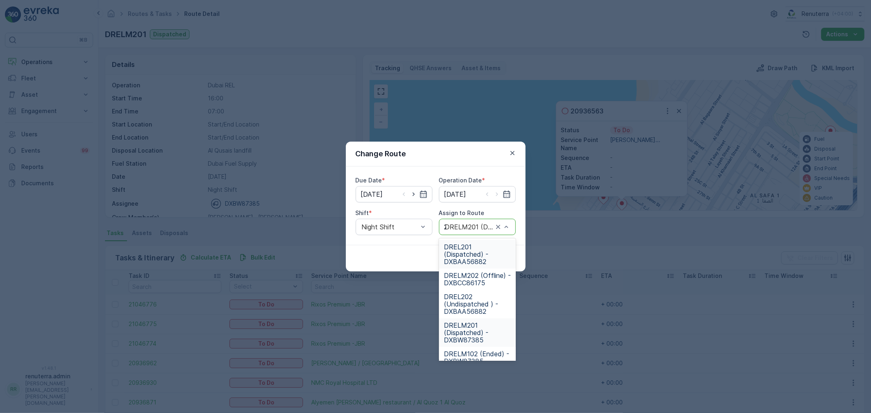
type input "202"
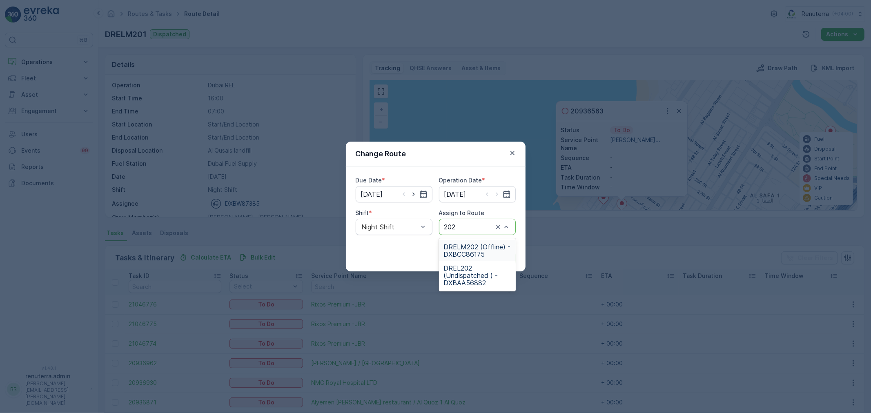
click at [475, 250] on span "DRELM202 (Offline) - DXBCC86175" at bounding box center [477, 250] width 67 height 15
click at [492, 251] on div "Cancel Submit" at bounding box center [436, 258] width 180 height 27
click at [492, 254] on p "Submit" at bounding box center [501, 258] width 20 height 8
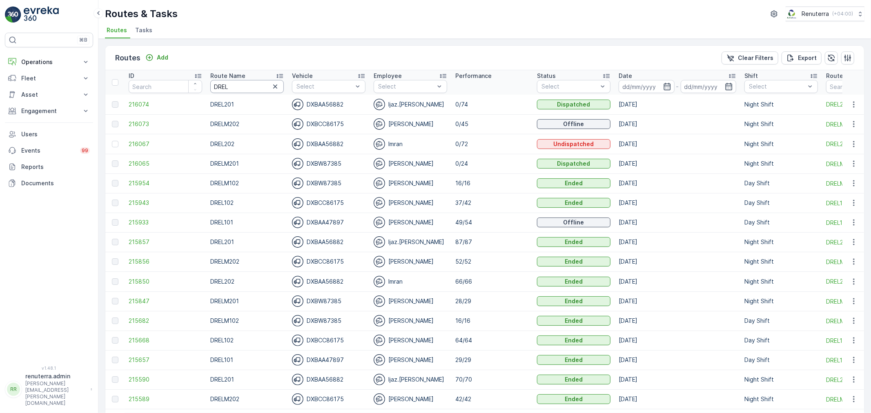
click at [244, 90] on input "DREL" at bounding box center [247, 86] width 74 height 13
click at [148, 123] on span "216073" at bounding box center [166, 124] width 74 height 8
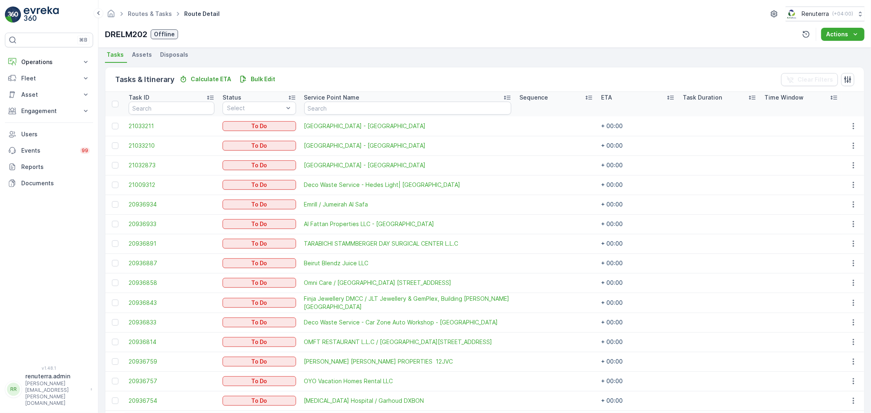
scroll to position [181, 0]
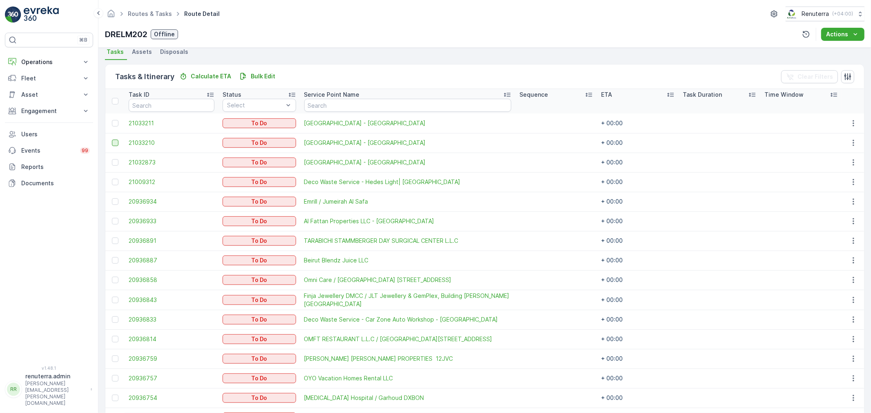
drag, startPoint x: 115, startPoint y: 122, endPoint x: 112, endPoint y: 141, distance: 19.4
click at [115, 122] on div at bounding box center [115, 123] width 7 height 7
click at [112, 120] on input "checkbox" at bounding box center [112, 120] width 0 height 0
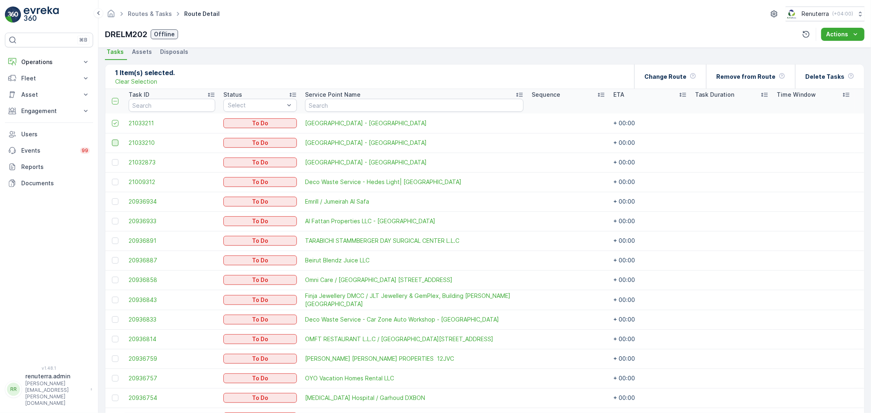
click at [112, 141] on div at bounding box center [115, 143] width 7 height 7
click at [112, 140] on input "checkbox" at bounding box center [112, 140] width 0 height 0
click at [116, 159] on div at bounding box center [115, 162] width 7 height 7
click at [112, 159] on input "checkbox" at bounding box center [112, 159] width 0 height 0
click at [673, 87] on div "Change Route" at bounding box center [670, 77] width 52 height 24
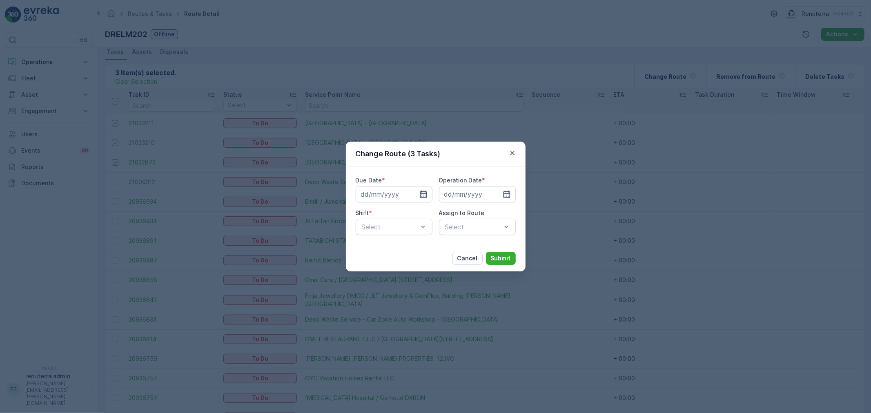
click at [423, 194] on icon "button" at bounding box center [423, 194] width 8 height 8
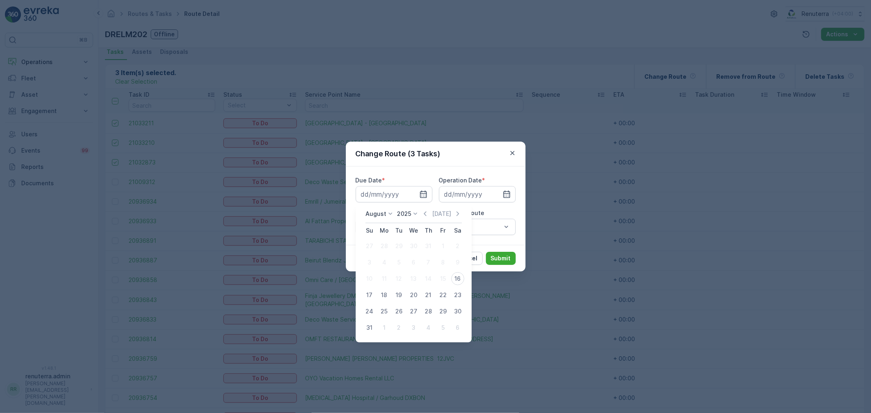
click at [375, 293] on button "17" at bounding box center [369, 295] width 15 height 15
type input "17.08.2025"
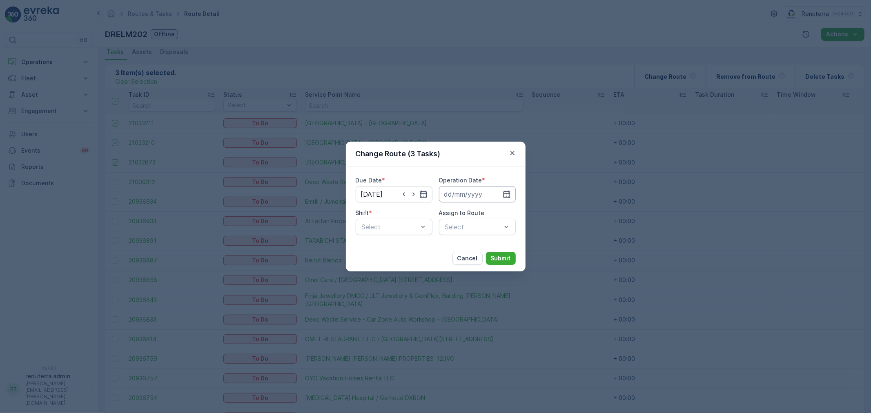
drag, startPoint x: 474, startPoint y: 189, endPoint x: 473, endPoint y: 200, distance: 11.5
click at [473, 189] on input at bounding box center [477, 194] width 77 height 16
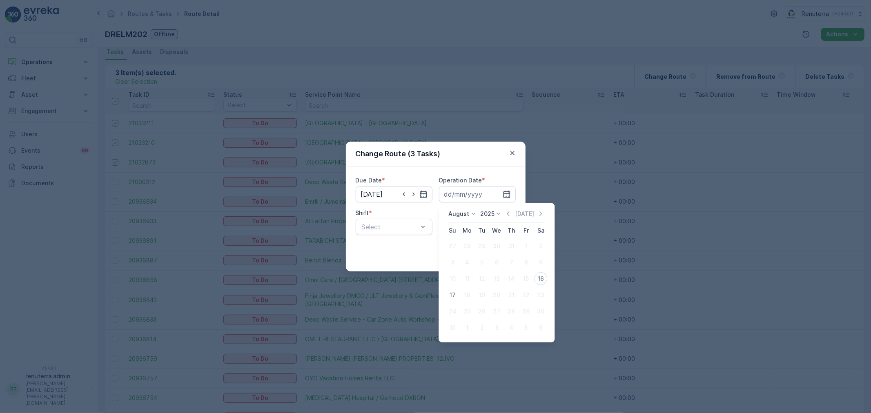
click at [453, 294] on div "17" at bounding box center [452, 295] width 13 height 13
type input "17.08.2025"
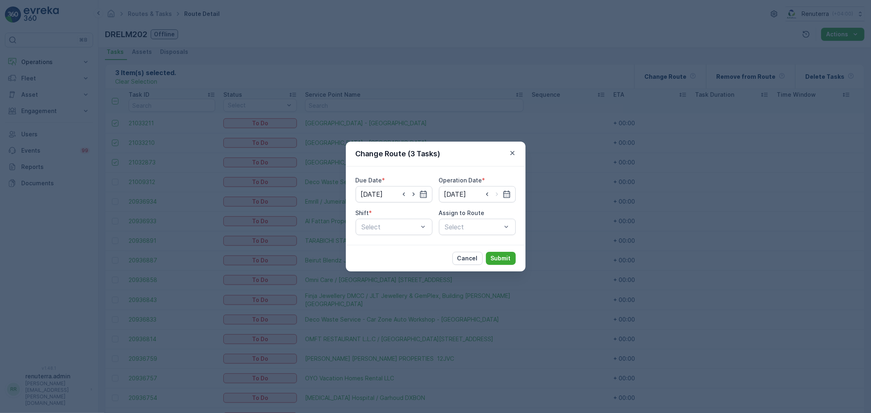
drag, startPoint x: 403, startPoint y: 233, endPoint x: 402, endPoint y: 237, distance: 4.6
click at [403, 232] on div "Due Date * 17.08.2025 Operation Date * 17.08.2025 Shift * Select Assign to Rout…" at bounding box center [436, 206] width 180 height 78
click at [398, 229] on div at bounding box center [390, 226] width 58 height 7
click at [398, 242] on div "Day Shift" at bounding box center [394, 247] width 77 height 14
click at [436, 230] on div "Due Date * 17.08.2025 Operation Date * 17.08.2025 Shift * option Day Shift, sel…" at bounding box center [436, 205] width 160 height 59
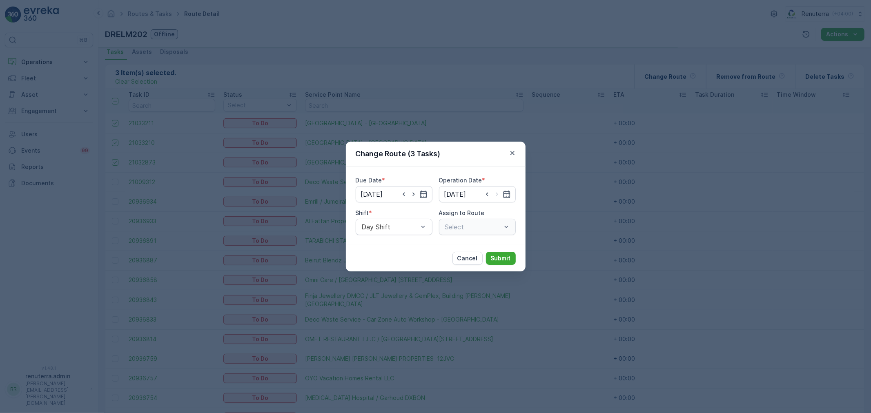
click at [462, 223] on div at bounding box center [473, 226] width 58 height 7
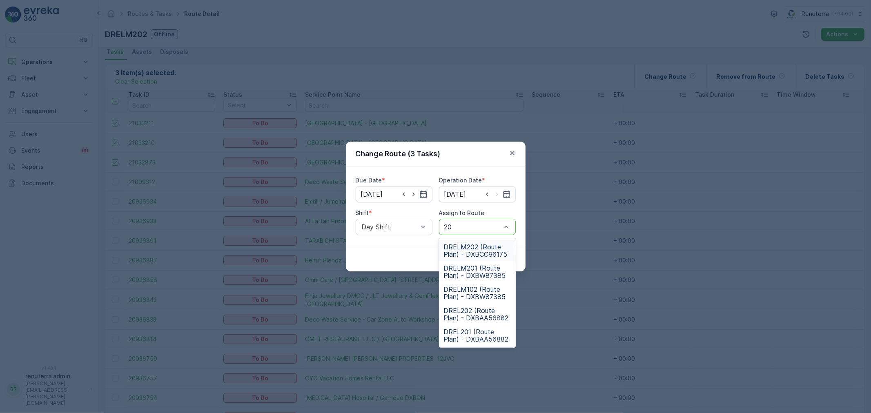
type input "202"
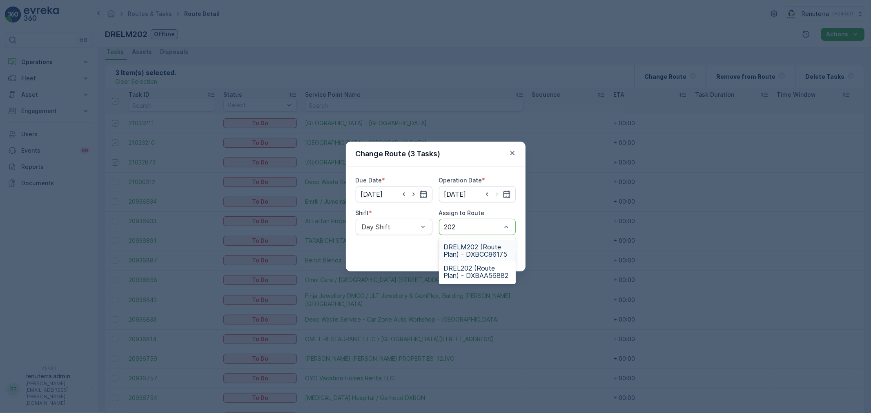
click at [461, 248] on span "DRELM202 (Route Plan) - DXBCC86175" at bounding box center [477, 250] width 67 height 15
click at [504, 265] on div "Cancel Submit" at bounding box center [436, 258] width 180 height 27
click at [388, 209] on div "Shift *" at bounding box center [394, 213] width 77 height 8
click at [380, 230] on div at bounding box center [390, 226] width 58 height 7
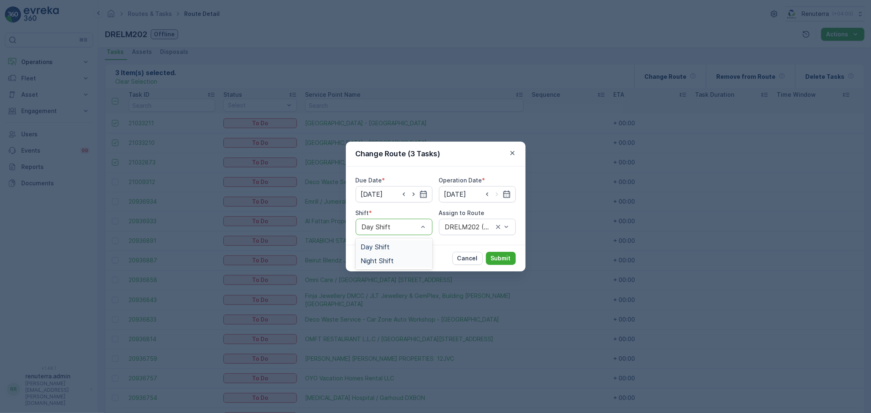
click at [387, 265] on div "Night Shift" at bounding box center [394, 261] width 77 height 14
click at [387, 265] on div "Cancel Submit" at bounding box center [436, 258] width 180 height 27
click at [464, 236] on div "Due Date * 17.08.2025 Operation Date * 17.08.2025 Shift * Night Shift Assign to…" at bounding box center [436, 206] width 180 height 78
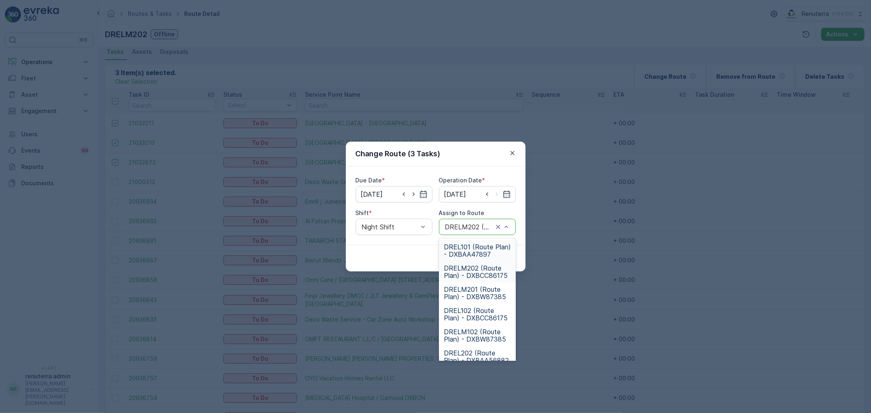
click at [460, 231] on div "DRELM202 (Route Plan) - DXBCC86175" at bounding box center [477, 227] width 77 height 16
type input "202"
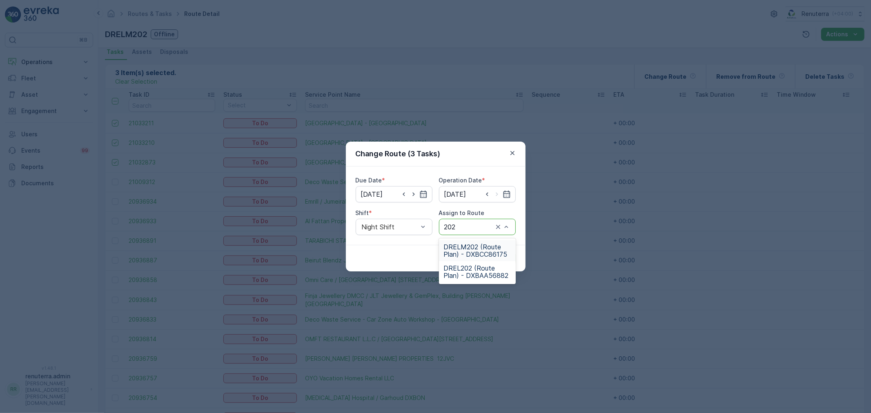
click at [464, 244] on span "DRELM202 (Route Plan) - DXBCC86175" at bounding box center [477, 250] width 67 height 15
click at [494, 259] on p "Submit" at bounding box center [501, 258] width 20 height 8
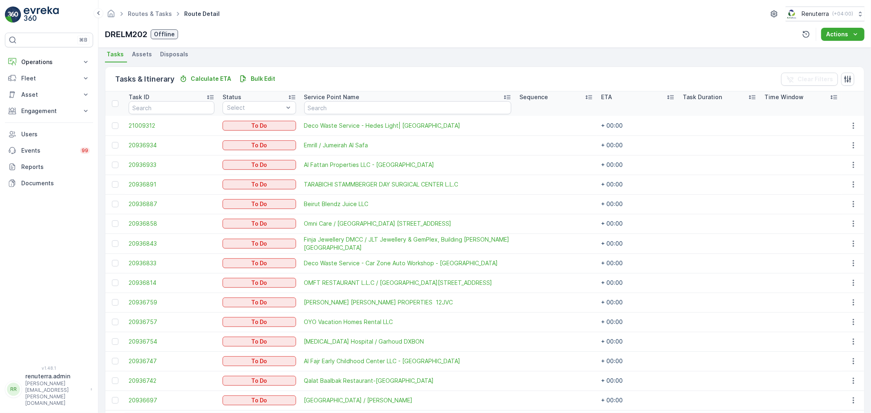
scroll to position [91, 0]
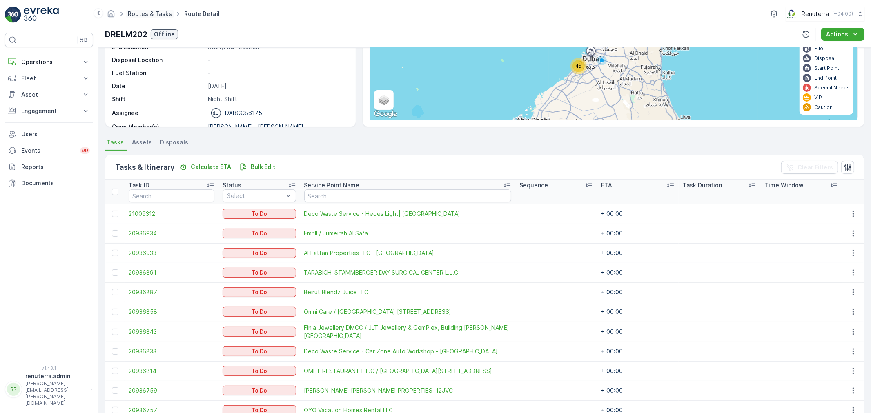
click at [148, 13] on link "Routes & Tasks" at bounding box center [150, 13] width 44 height 7
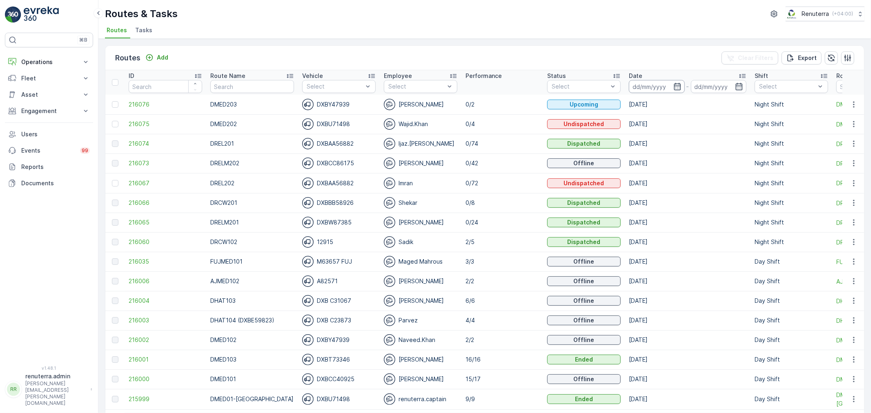
click at [639, 82] on input at bounding box center [657, 86] width 56 height 13
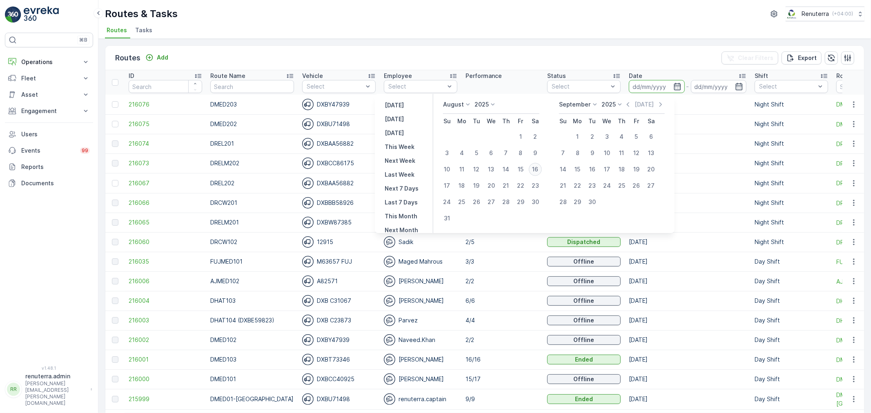
click at [540, 169] on div "16" at bounding box center [535, 169] width 13 height 13
type input "[DATE]"
click at [540, 169] on div "16" at bounding box center [535, 169] width 13 height 13
type input "[DATE]"
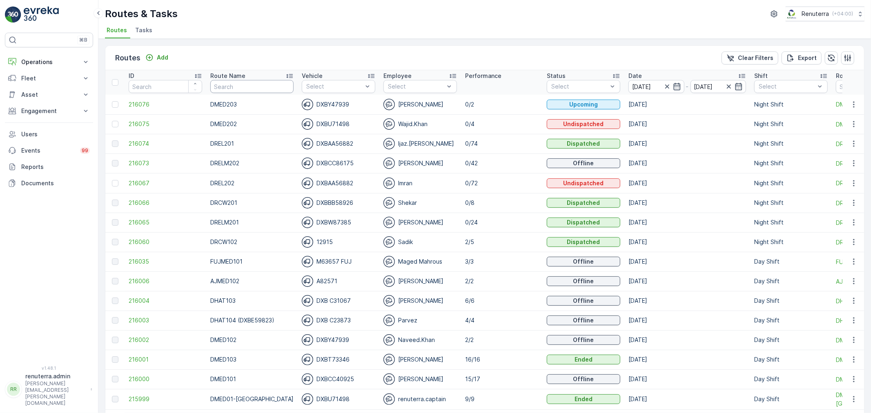
click at [245, 90] on input "text" at bounding box center [251, 86] width 83 height 13
type input "DHAT"
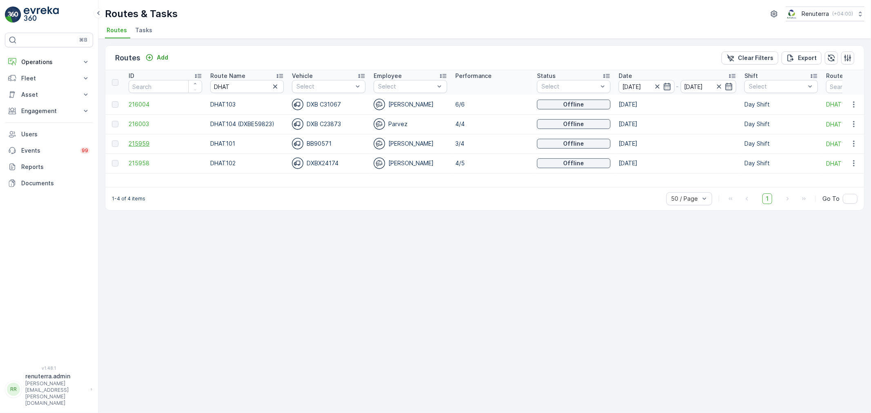
click at [151, 143] on span "215959" at bounding box center [166, 144] width 74 height 8
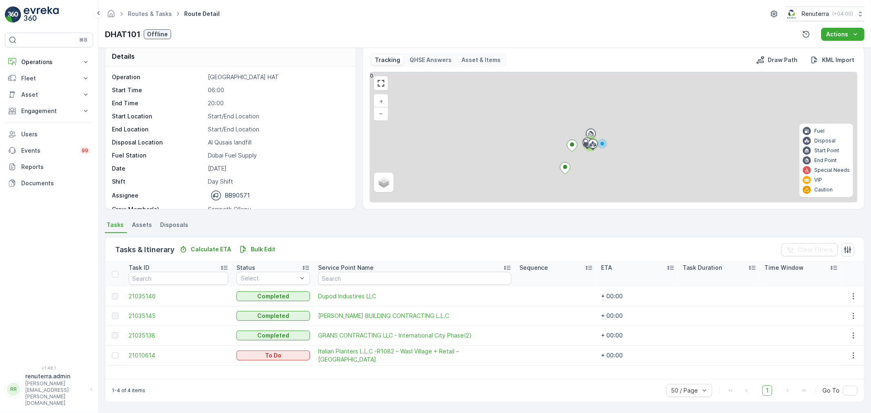
scroll to position [8, 0]
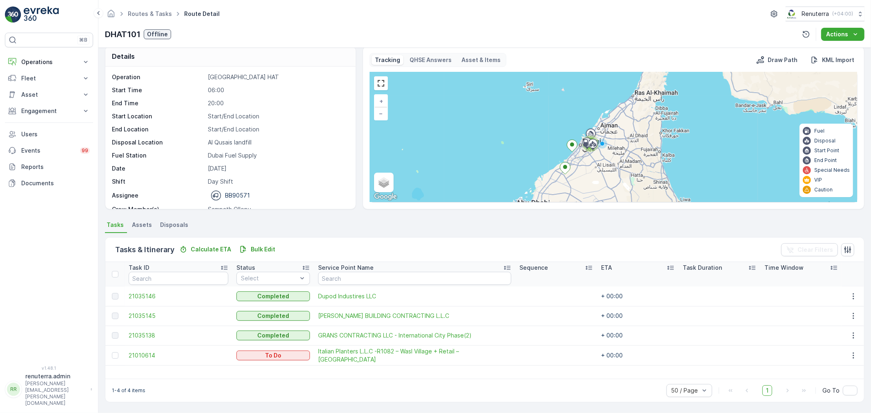
click at [118, 352] on div at bounding box center [116, 355] width 9 height 7
click at [112, 352] on input "checkbox" at bounding box center [112, 352] width 0 height 0
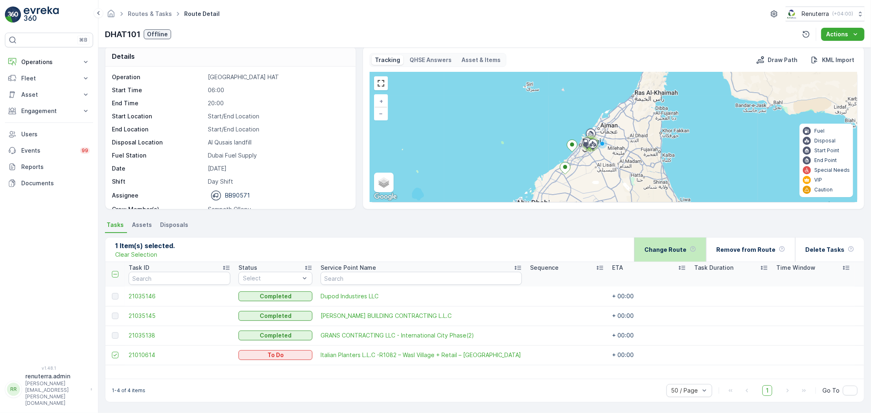
click at [663, 252] on p "Change Route" at bounding box center [665, 250] width 42 height 8
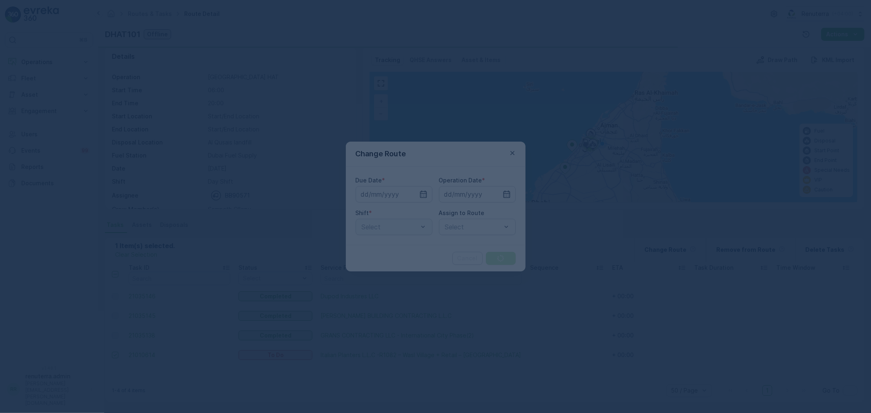
type input "[DATE]"
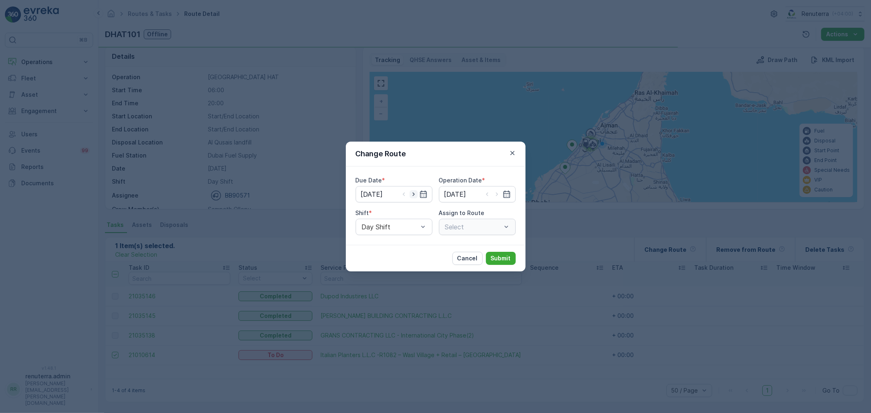
click at [417, 198] on icon "button" at bounding box center [414, 194] width 8 height 8
click at [399, 197] on input "17.08.2025" at bounding box center [394, 194] width 77 height 16
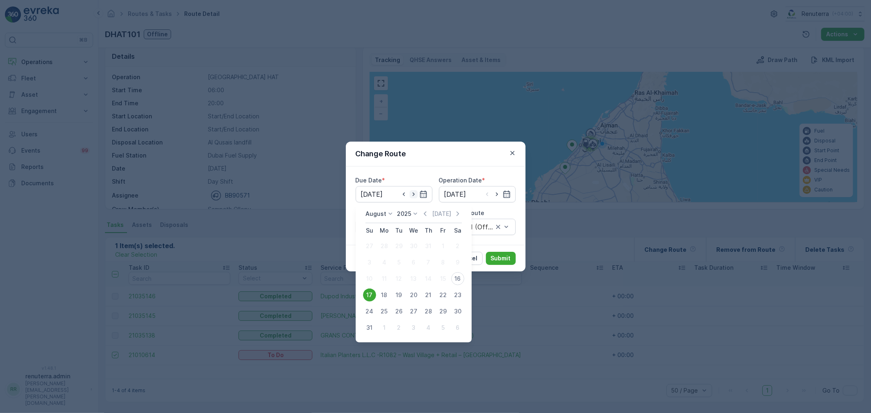
click at [413, 198] on icon "button" at bounding box center [414, 194] width 8 height 8
click at [407, 194] on icon "button" at bounding box center [404, 194] width 8 height 8
type input "17.08.2025"
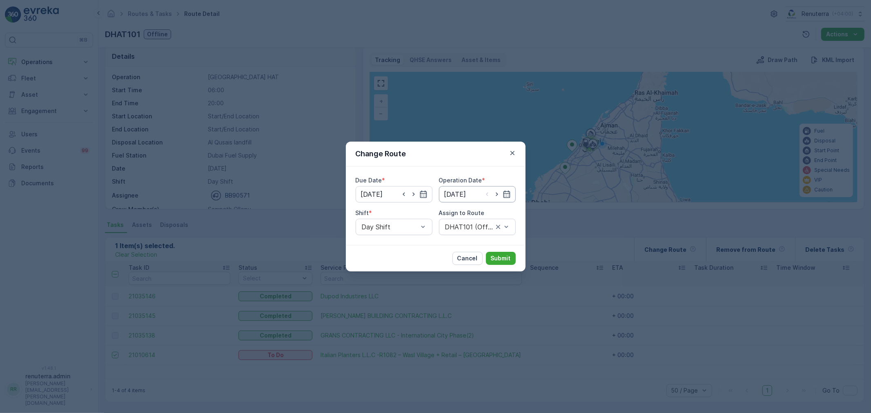
click at [483, 201] on input "[DATE]" at bounding box center [477, 194] width 77 height 16
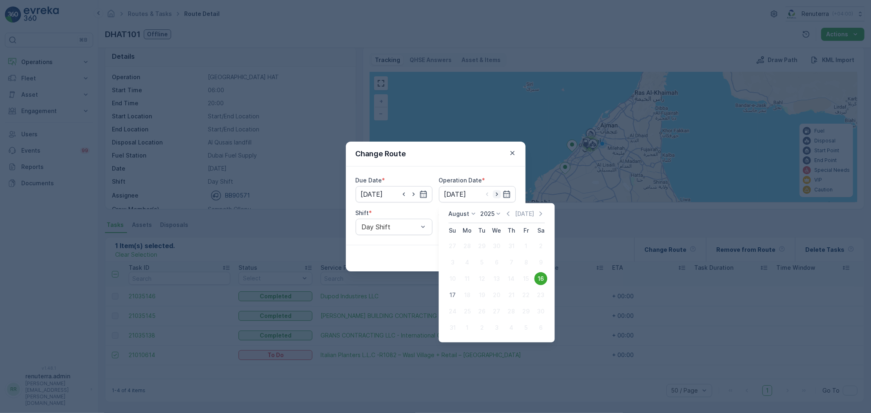
click at [497, 194] on icon "button" at bounding box center [497, 195] width 2 height 4
type input "17.08.2025"
click at [432, 244] on form "Change Route Due Date * 17.08.2025 Operation Date * 17.08.2025 Shift * Day Shif…" at bounding box center [436, 207] width 180 height 130
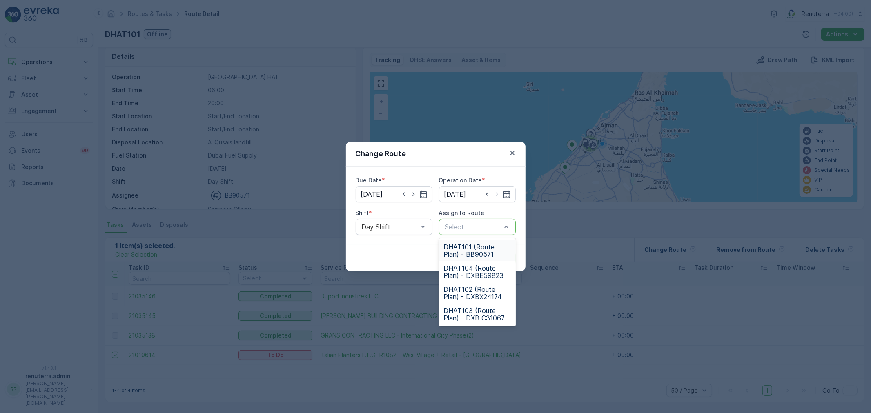
click at [456, 232] on div "Select" at bounding box center [477, 227] width 77 height 16
type input "101"
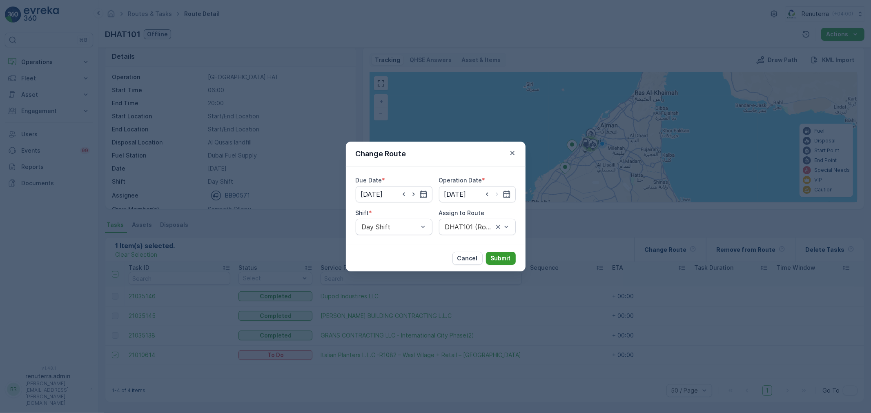
click at [501, 252] on button "Submit" at bounding box center [501, 258] width 30 height 13
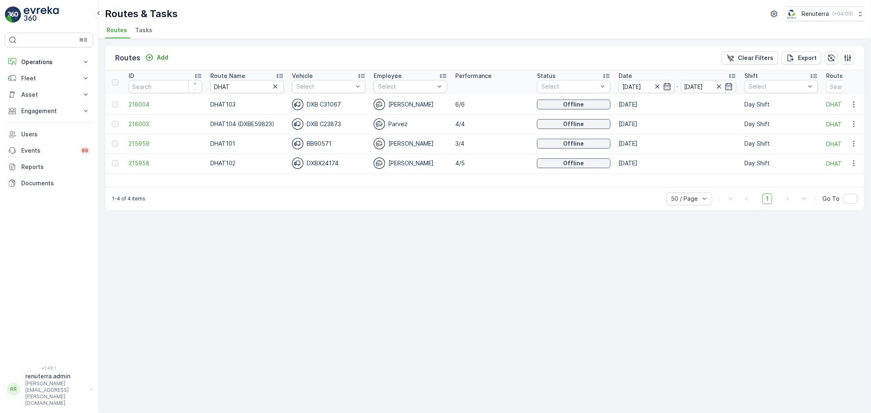
click at [239, 223] on div "Routes Add Clear Filters Export ID Route Name DHAT Vehicle Select Employee Sele…" at bounding box center [484, 226] width 773 height 374
click at [245, 97] on td "DHAT103" at bounding box center [247, 105] width 82 height 20
drag, startPoint x: 235, startPoint y: 82, endPoint x: 216, endPoint y: 81, distance: 19.6
click at [217, 81] on input "DHAT" at bounding box center [247, 86] width 74 height 13
click at [484, 279] on div "Routes Add Clear Filters Export ID Route Name DHAT Vehicle Select Employee Sele…" at bounding box center [484, 226] width 773 height 374
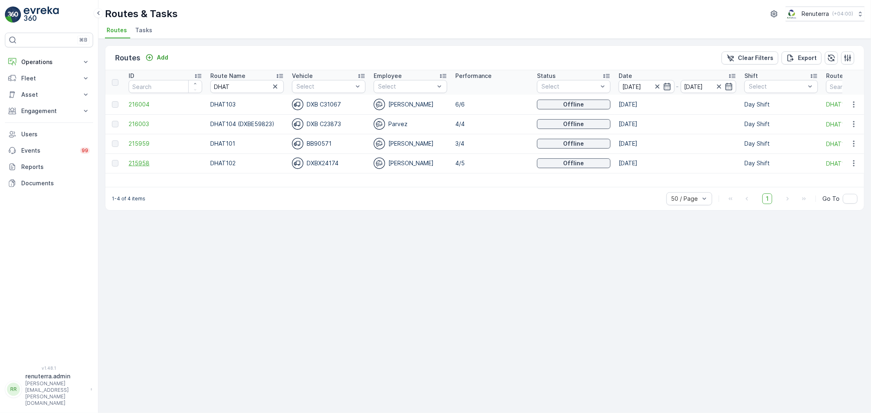
click at [159, 166] on span "215958" at bounding box center [166, 163] width 74 height 8
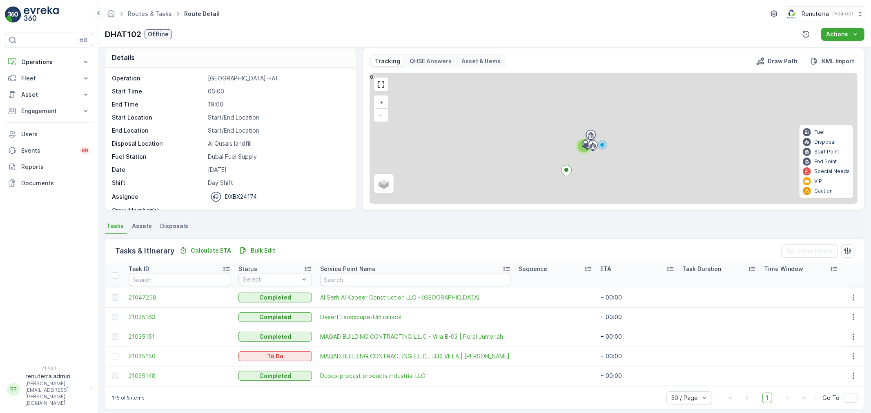
scroll to position [14, 0]
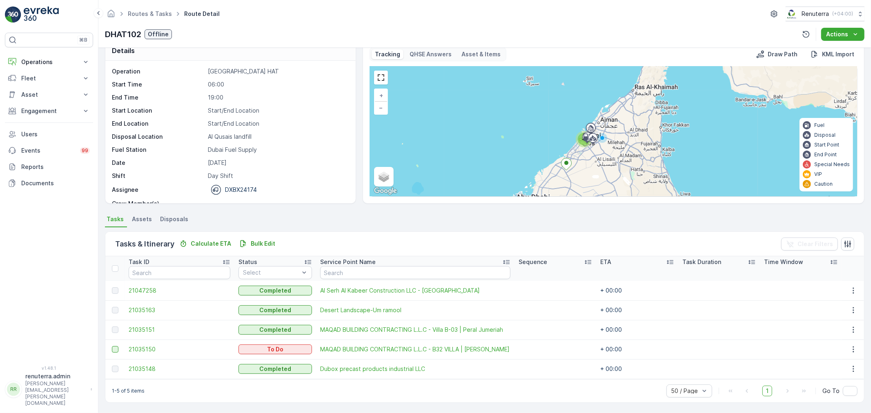
click at [114, 348] on div at bounding box center [115, 349] width 7 height 7
click at [112, 346] on input "checkbox" at bounding box center [112, 346] width 0 height 0
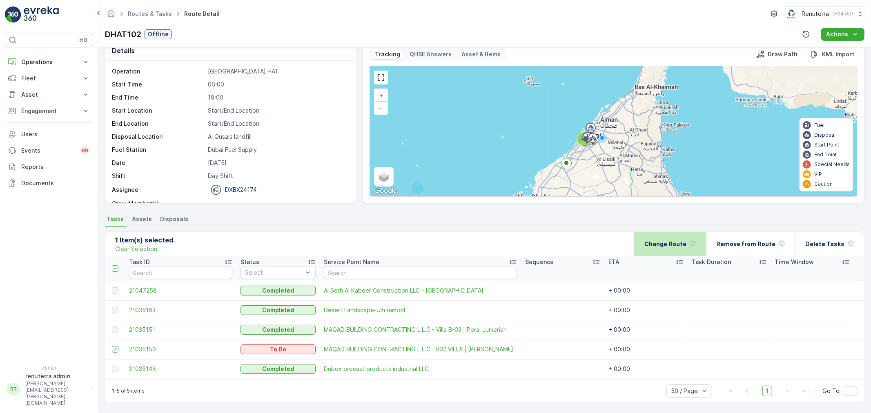
click at [686, 250] on div "Change Route" at bounding box center [670, 244] width 52 height 24
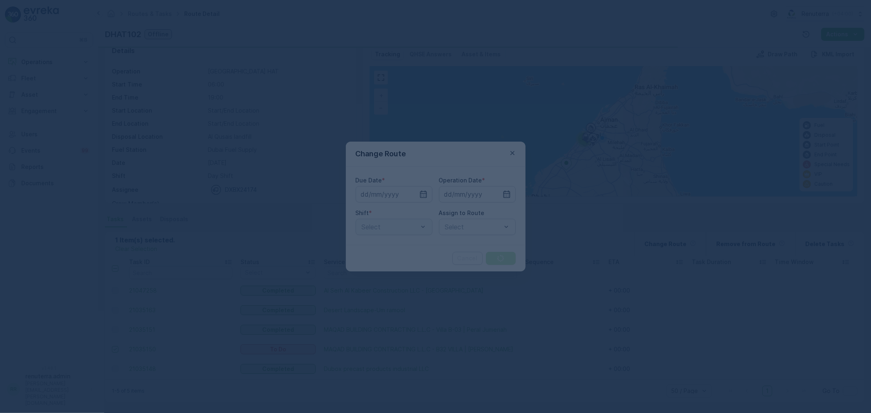
type input "[DATE]"
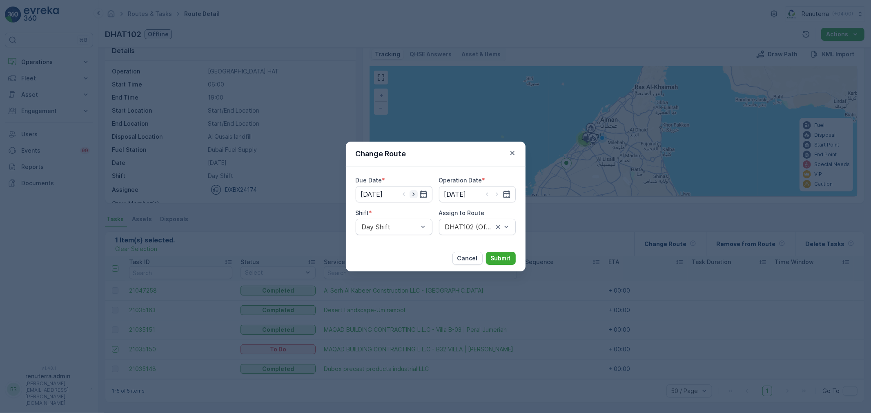
click at [410, 196] on icon "button" at bounding box center [414, 194] width 8 height 8
type input "17.08.2025"
click at [497, 195] on icon "button" at bounding box center [497, 195] width 2 height 4
type input "17.08.2025"
click at [489, 212] on div "Assign to Route" at bounding box center [477, 213] width 77 height 8
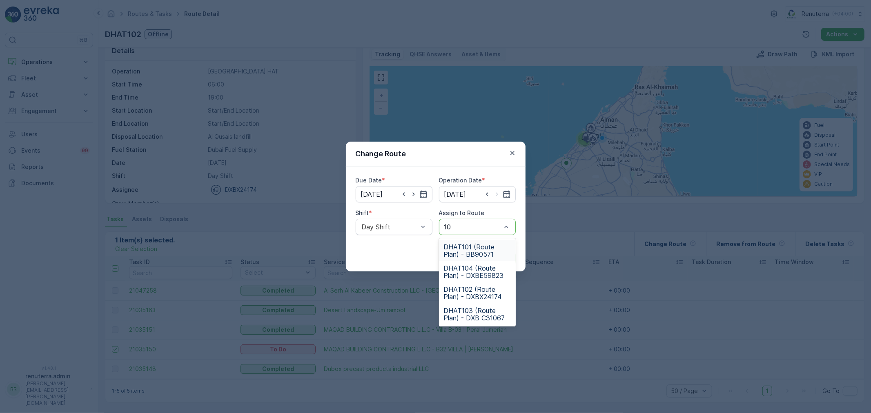
type input "102"
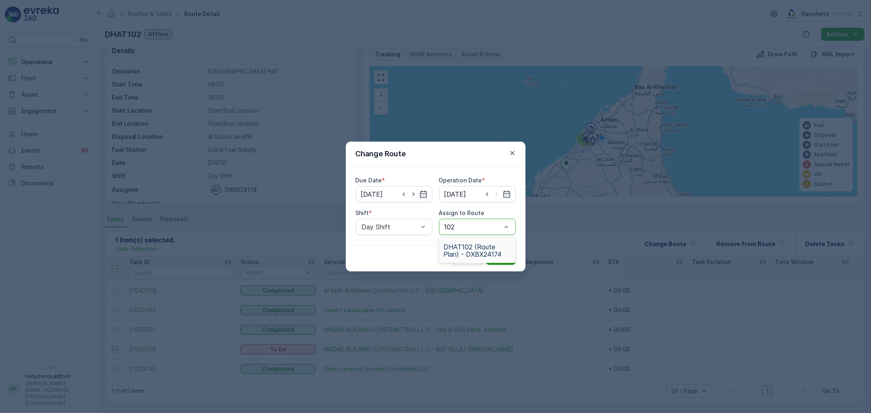
drag, startPoint x: 481, startPoint y: 248, endPoint x: 501, endPoint y: 257, distance: 22.5
click at [482, 248] on span "DHAT102 (Route Plan) - DXBX24174" at bounding box center [477, 250] width 67 height 15
click at [501, 257] on p "Submit" at bounding box center [501, 258] width 20 height 8
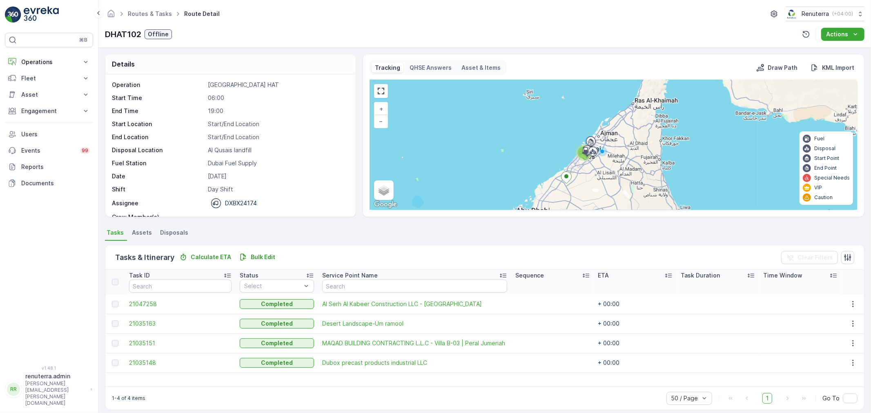
scroll to position [0, 0]
click at [137, 18] on span "Routes & Tasks" at bounding box center [149, 14] width 47 height 8
click at [137, 16] on link "Routes & Tasks" at bounding box center [150, 13] width 44 height 7
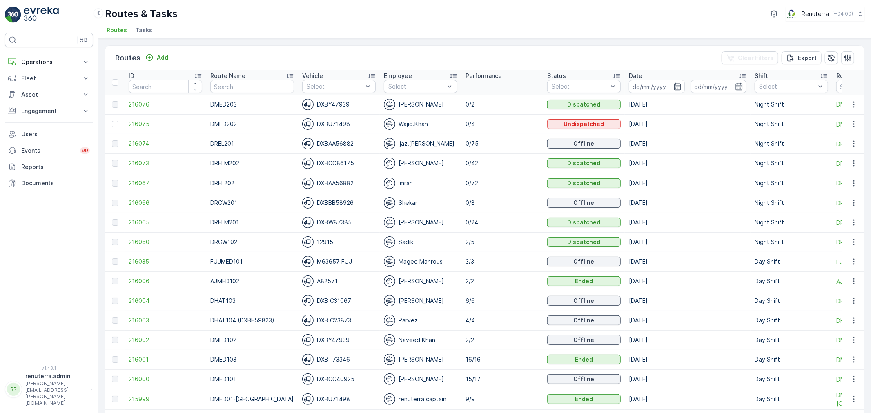
click at [259, 87] on input "text" at bounding box center [252, 86] width 84 height 13
type input "DRELM"
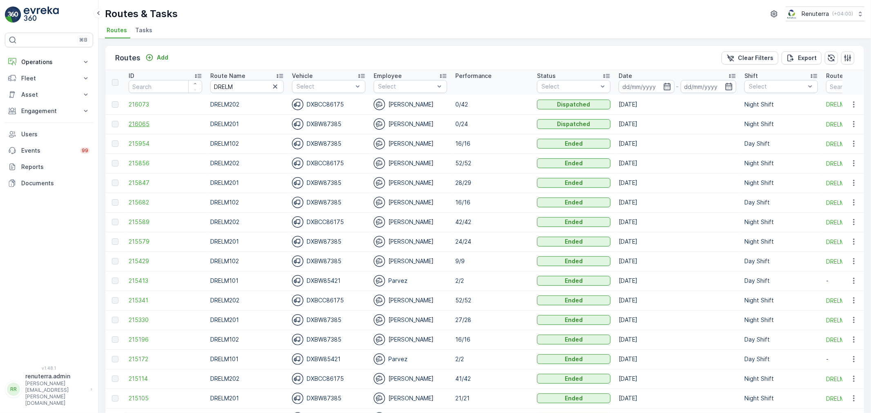
click at [154, 124] on span "216065" at bounding box center [166, 124] width 74 height 8
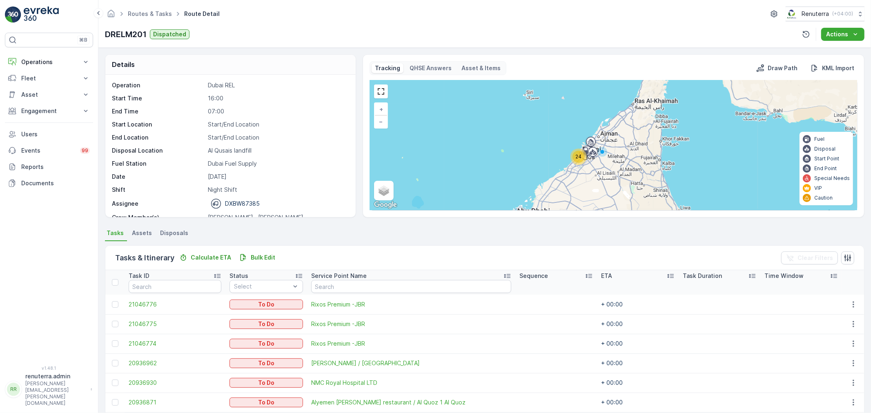
click at [582, 158] on div "24" at bounding box center [579, 157] width 12 height 12
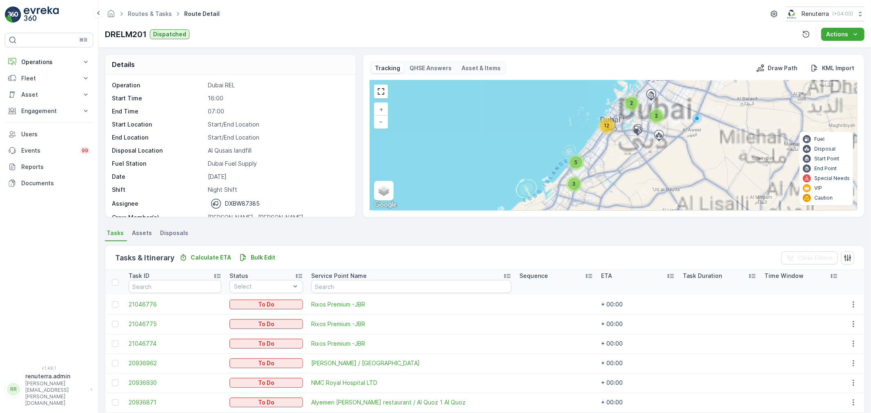
click at [611, 129] on div "12" at bounding box center [607, 126] width 12 height 12
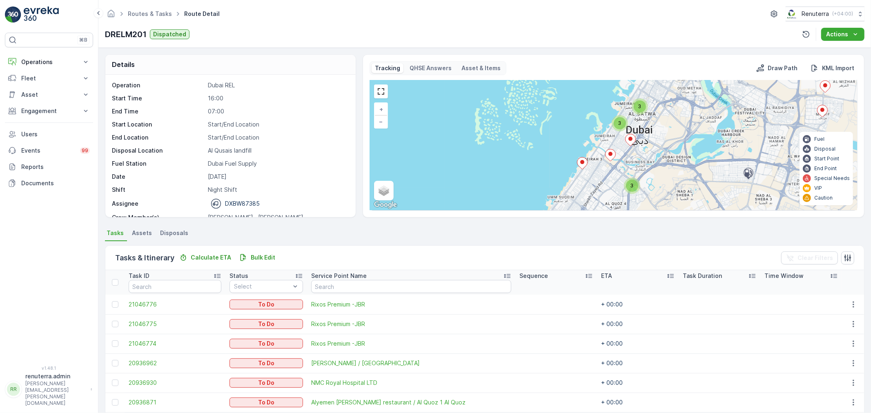
click at [582, 165] on icon at bounding box center [582, 164] width 10 height 12
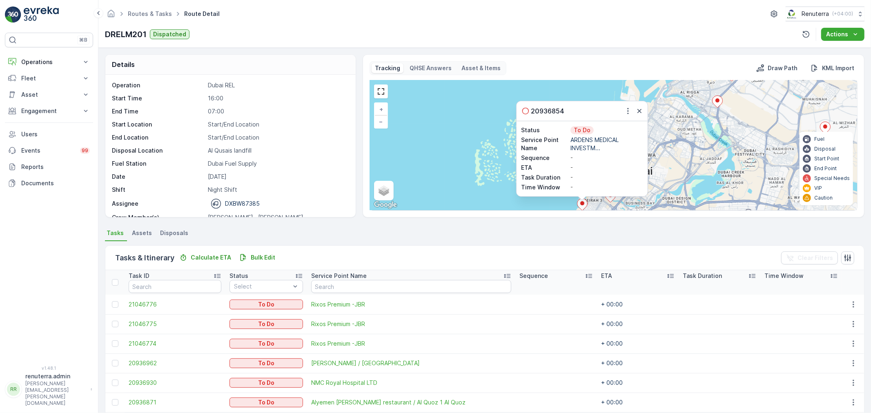
click at [642, 105] on div "20936854" at bounding box center [582, 111] width 131 height 20
click at [640, 108] on icon "button" at bounding box center [639, 111] width 8 height 8
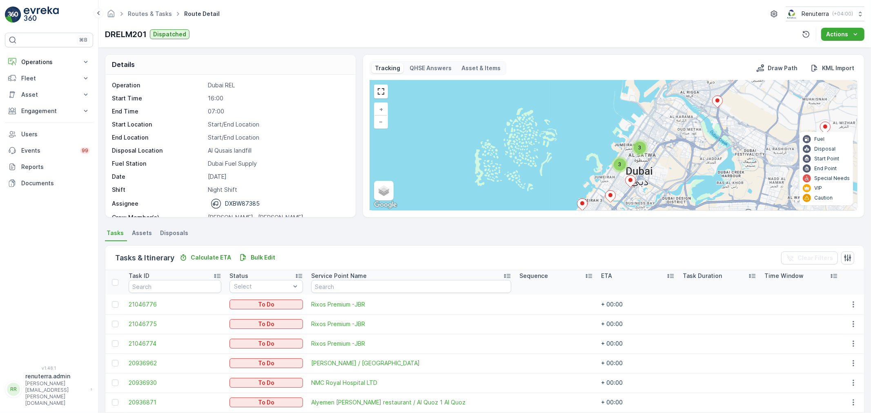
click at [614, 167] on div "3" at bounding box center [620, 164] width 12 height 12
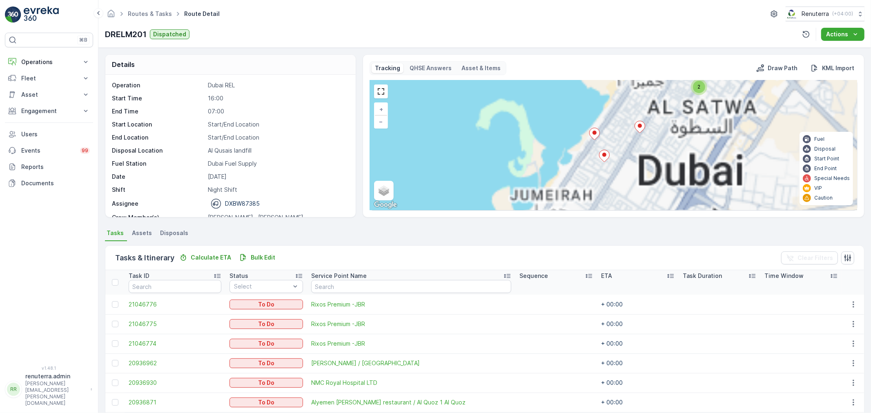
drag, startPoint x: 627, startPoint y: 154, endPoint x: 632, endPoint y: 143, distance: 12.1
click at [632, 144] on div "2 3 3 3 3 3 2 + − Satellite Roadmap Terrain Hybrid Leaflet Keyboard shortcuts M…" at bounding box center [613, 145] width 487 height 130
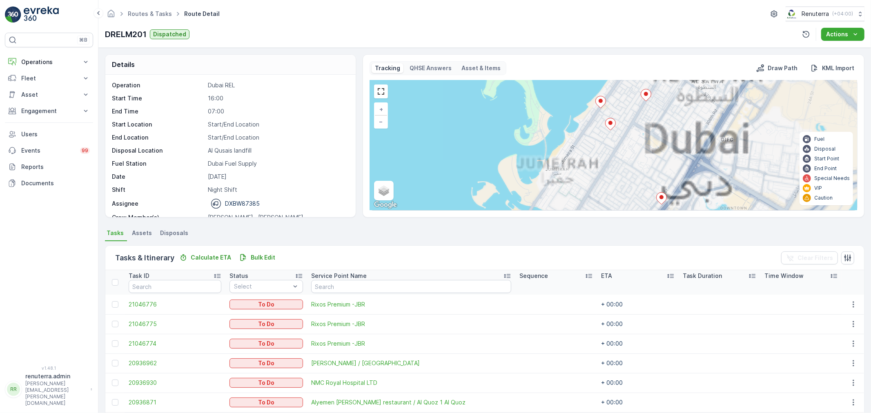
click at [611, 122] on ellipse at bounding box center [610, 123] width 4 height 4
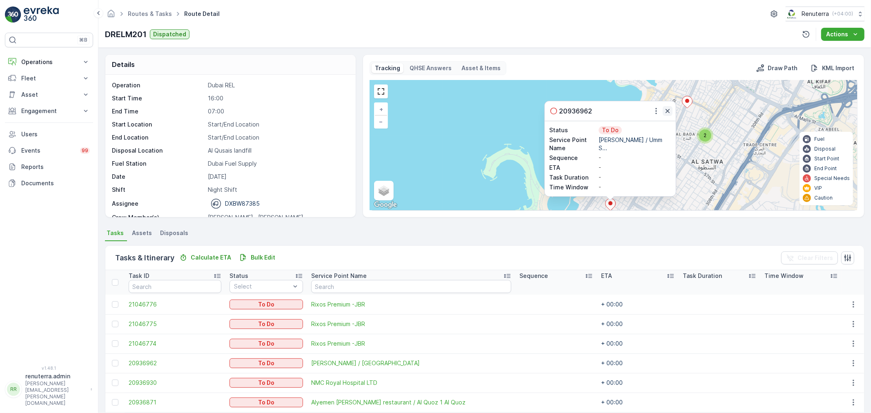
click at [668, 107] on icon "button" at bounding box center [668, 111] width 8 height 8
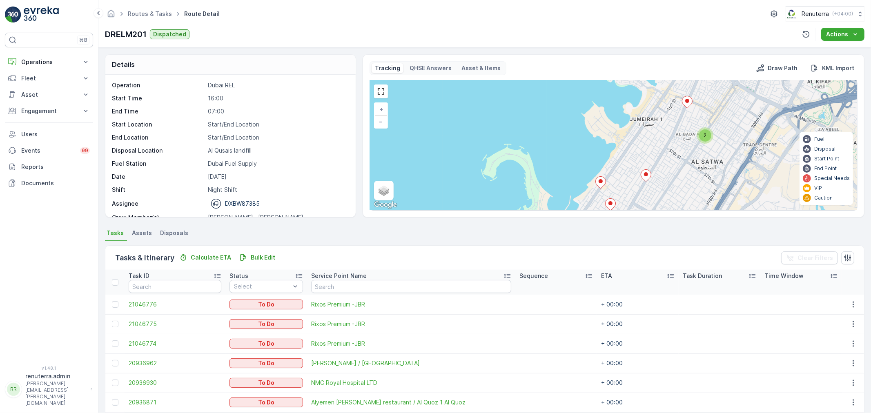
click at [606, 180] on div "3 2 + − Satellite Roadmap Terrain Hybrid Leaflet Keyboard shortcuts Map Data Ma…" at bounding box center [613, 145] width 487 height 130
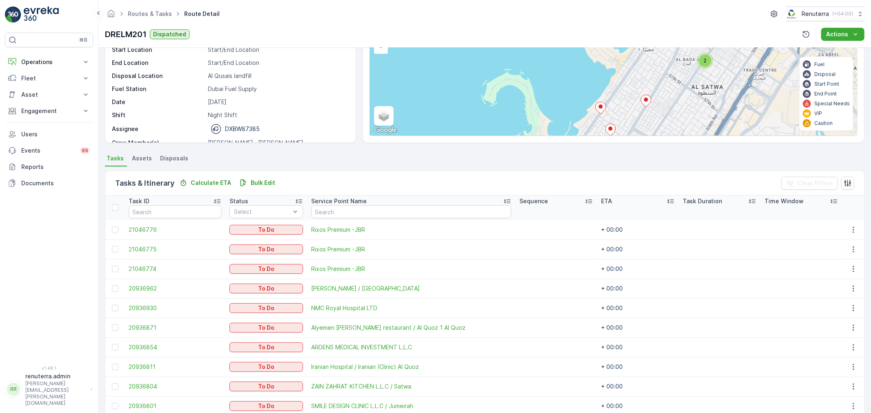
scroll to position [227, 0]
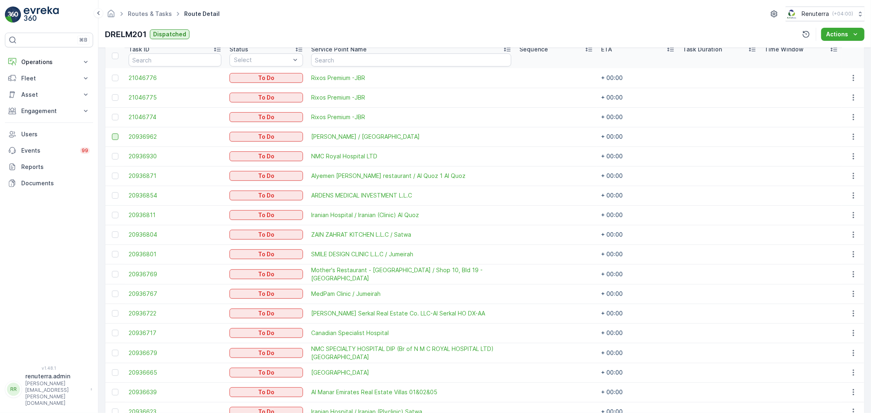
click at [115, 136] on div at bounding box center [115, 137] width 7 height 7
click at [112, 134] on input "checkbox" at bounding box center [112, 134] width 0 height 0
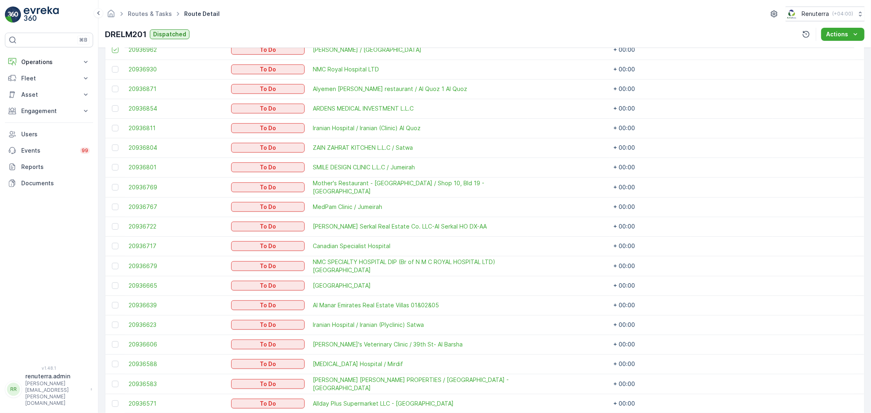
scroll to position [317, 0]
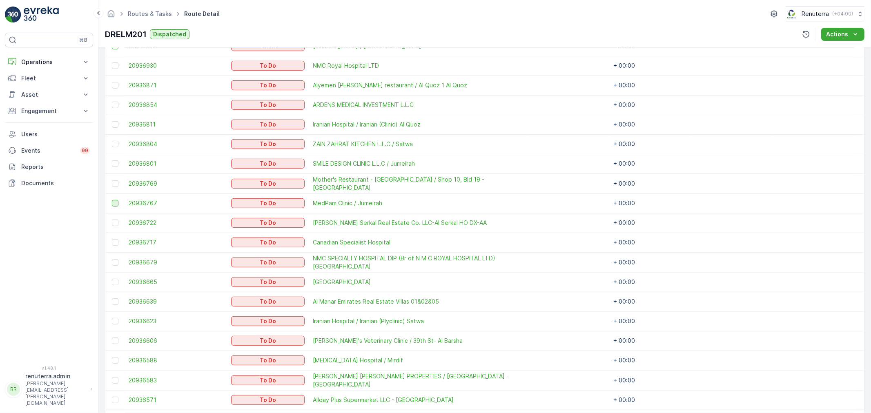
click at [116, 203] on div at bounding box center [115, 203] width 7 height 7
click at [112, 200] on input "checkbox" at bounding box center [112, 200] width 0 height 0
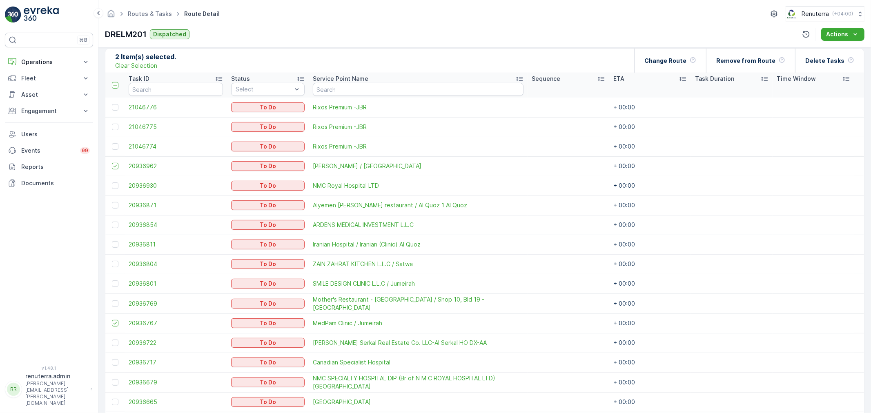
scroll to position [181, 0]
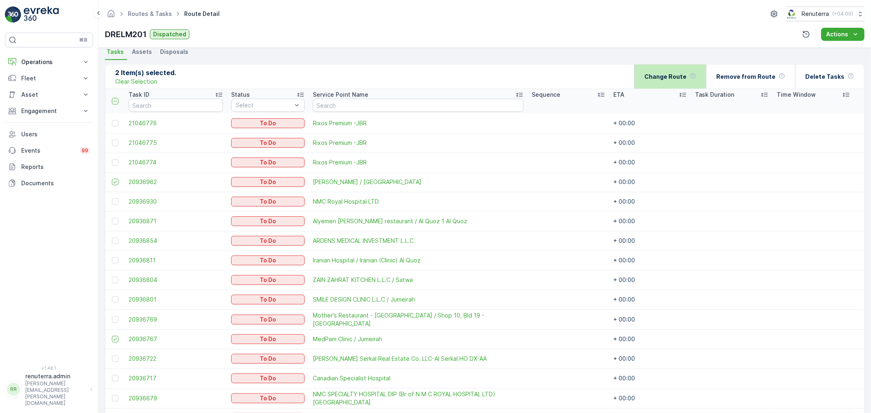
click at [686, 73] on p "Change Route" at bounding box center [665, 77] width 42 height 8
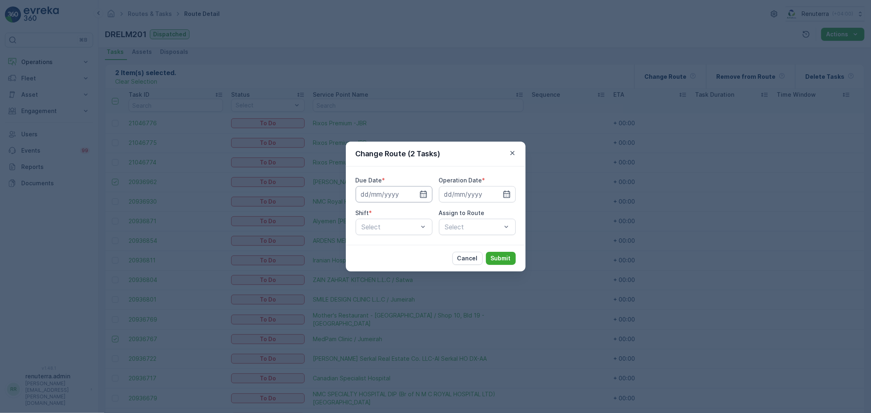
click at [417, 195] on input at bounding box center [394, 194] width 77 height 16
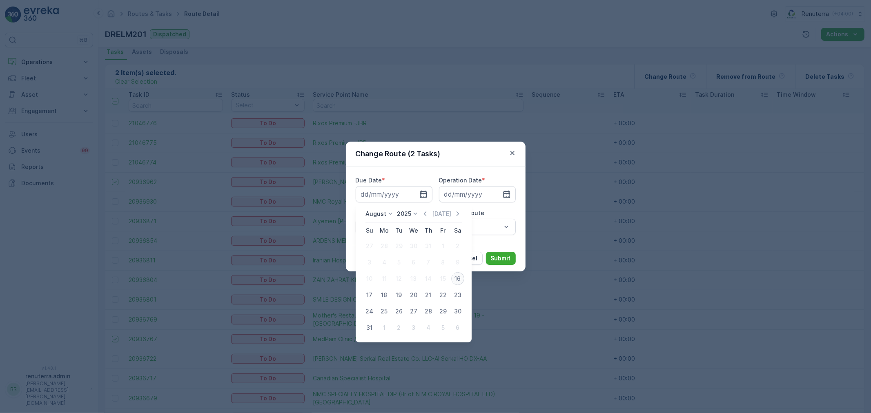
click at [463, 274] on button "16" at bounding box center [457, 279] width 15 height 15
type input "[DATE]"
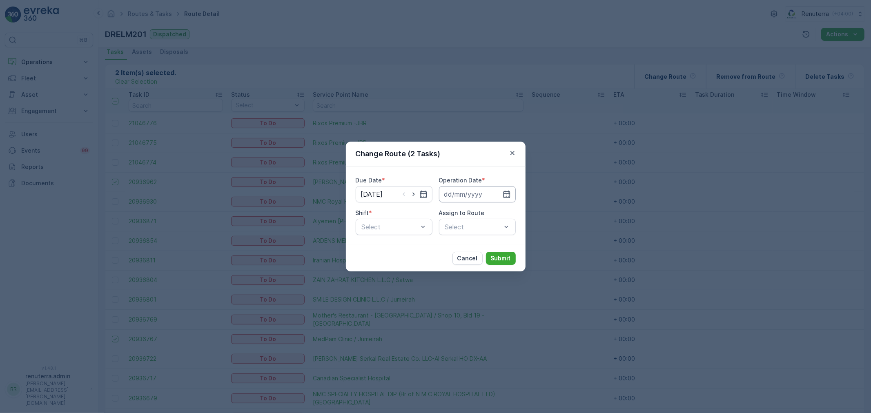
click at [473, 199] on input at bounding box center [477, 194] width 77 height 16
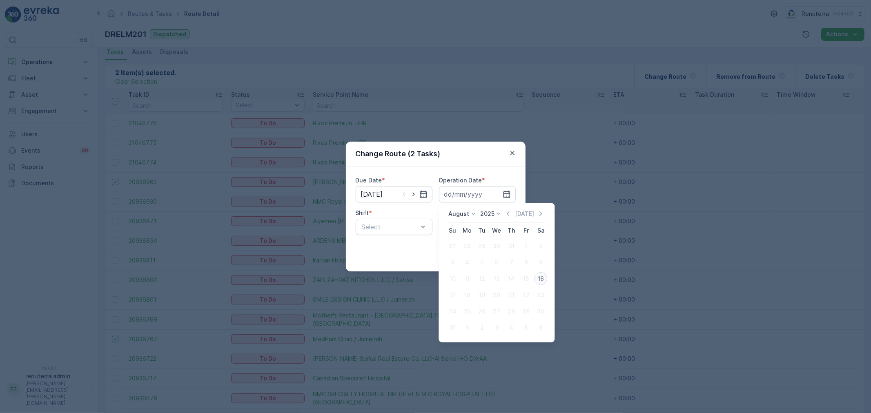
click at [543, 276] on div "16" at bounding box center [540, 278] width 13 height 13
type input "[DATE]"
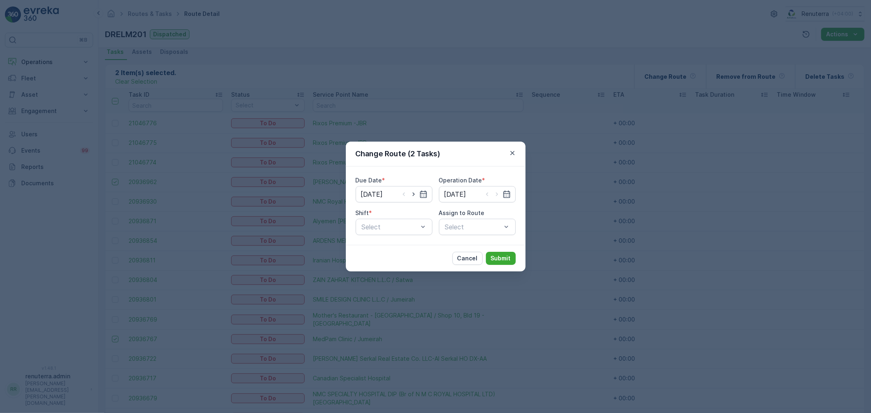
click at [394, 218] on div "Shift * Select" at bounding box center [394, 222] width 77 height 26
click at [399, 230] on div at bounding box center [390, 226] width 58 height 7
click at [401, 259] on div "Night Shift" at bounding box center [394, 260] width 67 height 7
click at [465, 225] on div "Select" at bounding box center [477, 227] width 77 height 16
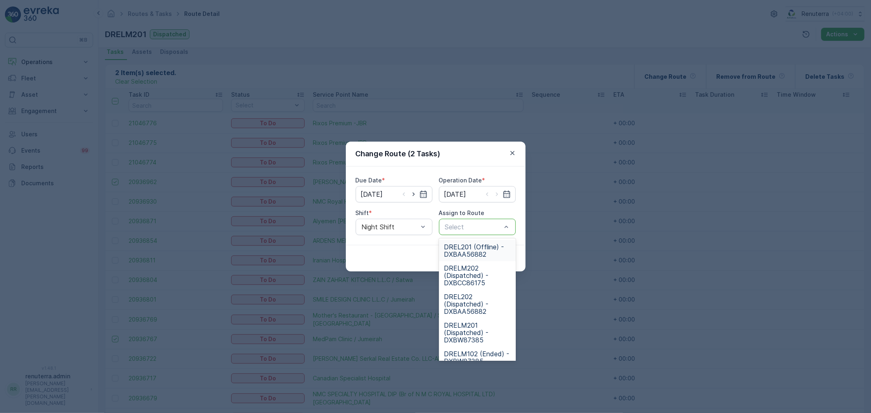
click at [465, 225] on div at bounding box center [473, 226] width 58 height 7
type input "202"
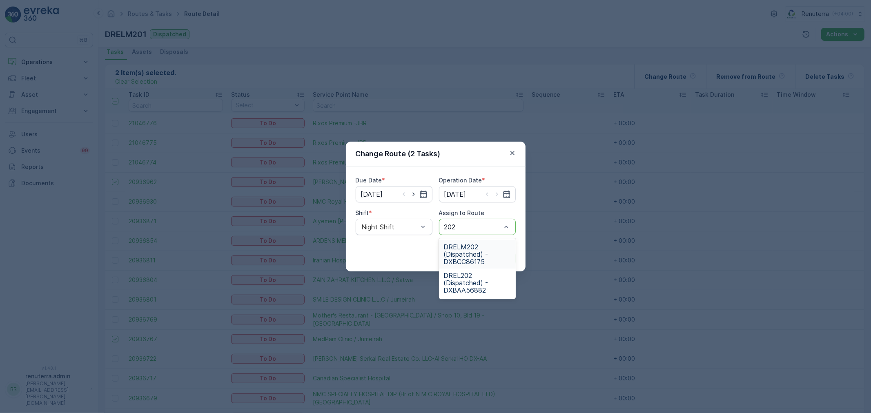
click at [484, 258] on span "DRELM202 (Dispatched) - DXBCC86175" at bounding box center [477, 254] width 67 height 22
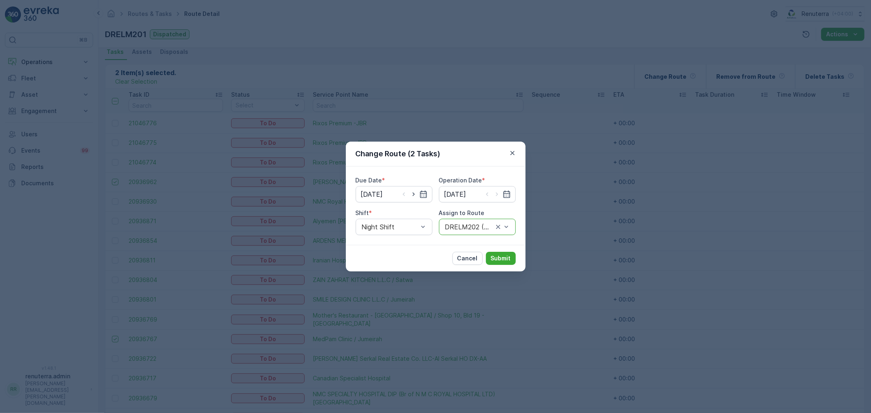
click at [494, 266] on div "Cancel Submit" at bounding box center [436, 258] width 180 height 27
click at [496, 264] on button "Submit" at bounding box center [501, 258] width 30 height 13
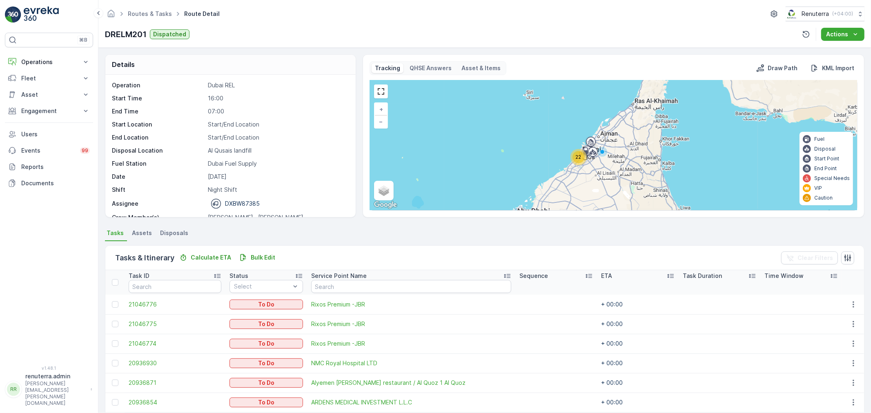
click at [154, 7] on div "Routes & Tasks Route Detail Renuterra ( +04:00 )" at bounding box center [485, 14] width 760 height 15
click at [153, 11] on link "Routes & Tasks" at bounding box center [150, 13] width 44 height 7
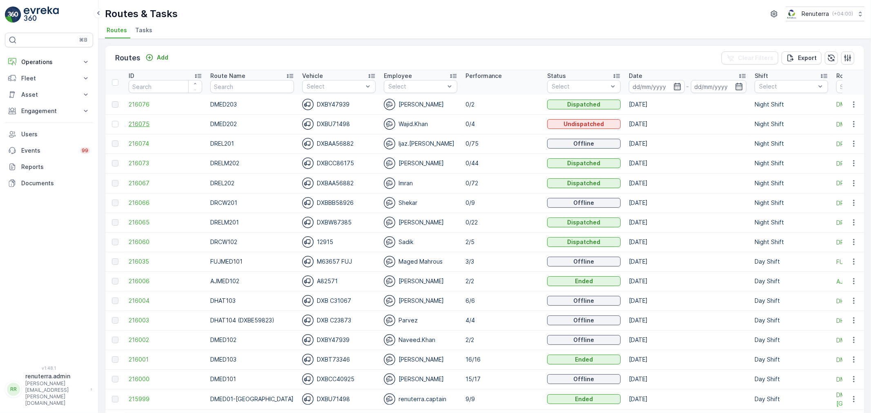
click at [132, 120] on span "216075" at bounding box center [166, 124] width 74 height 8
click at [137, 107] on span "216076" at bounding box center [166, 104] width 74 height 8
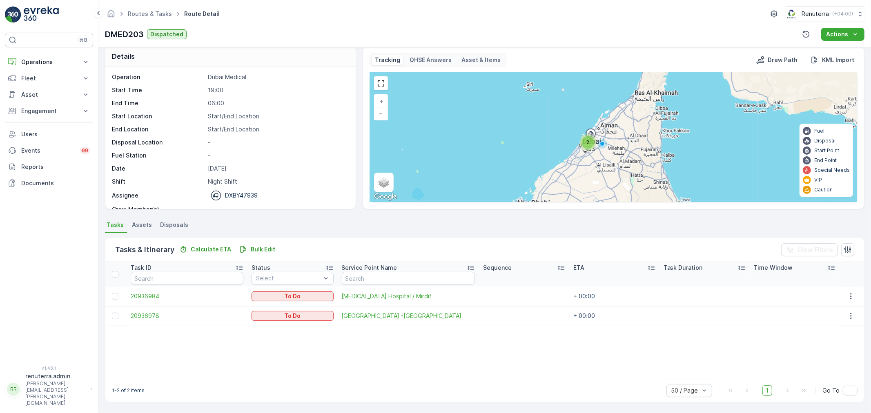
scroll to position [7, 0]
click at [586, 147] on div "2" at bounding box center [588, 143] width 12 height 12
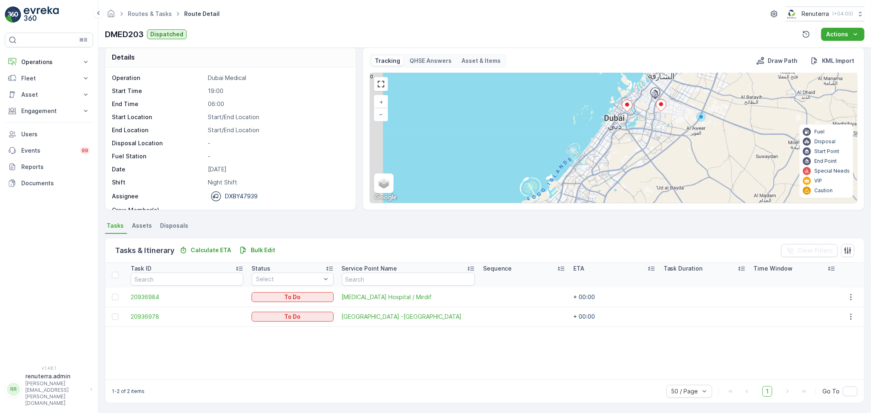
drag, startPoint x: 583, startPoint y: 186, endPoint x: 622, endPoint y: 145, distance: 56.3
click at [622, 145] on div "+ − Satellite Roadmap Terrain Hybrid Leaflet Keyboard shortcuts Map Data Map da…" at bounding box center [613, 138] width 487 height 130
